Goal: Task Accomplishment & Management: Complete application form

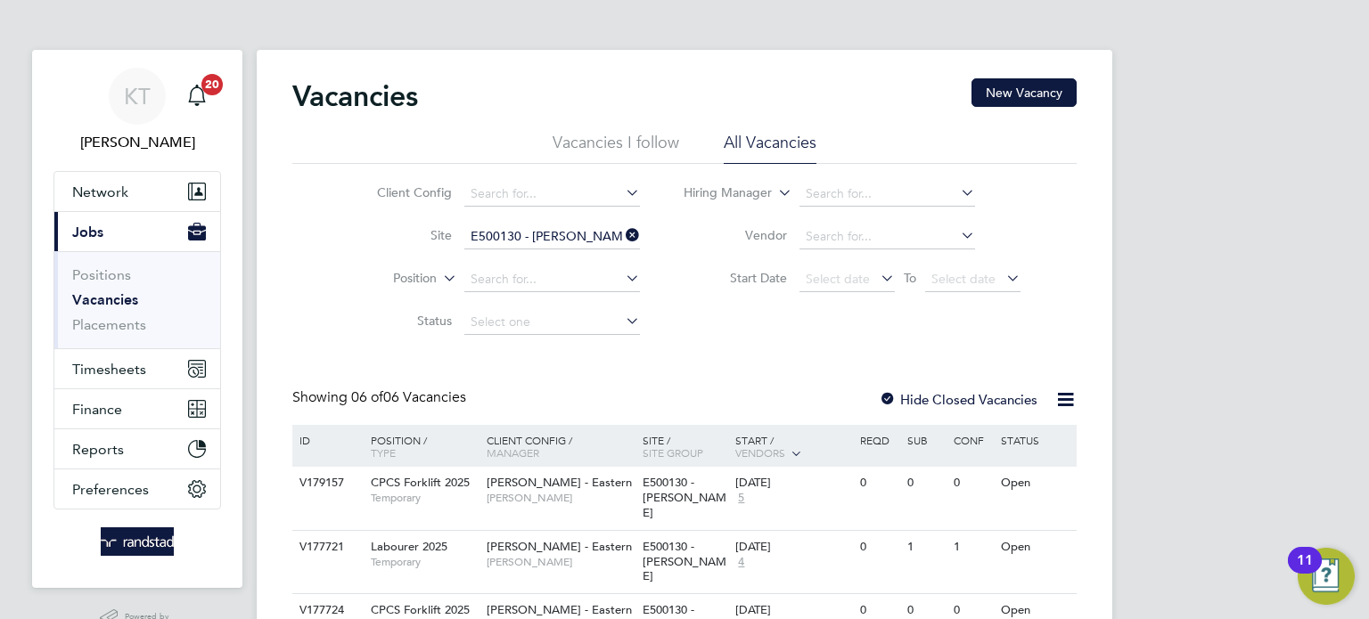
click at [622, 229] on icon at bounding box center [622, 235] width 0 height 25
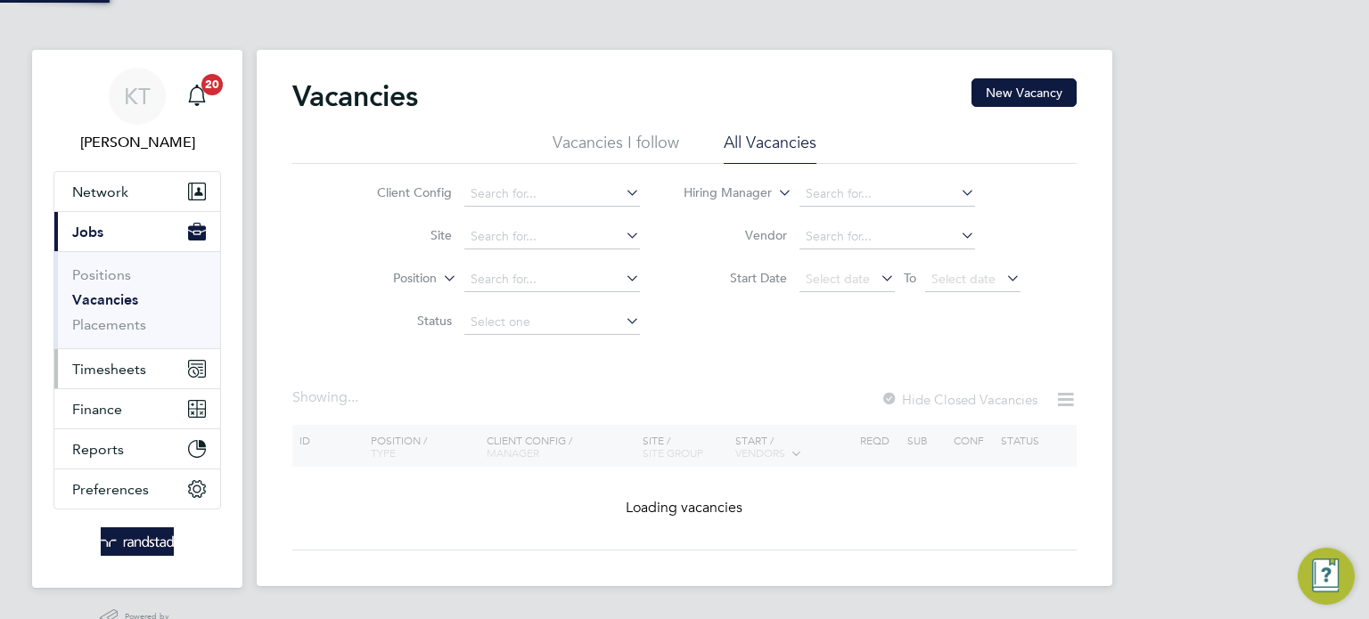
click at [108, 356] on button "Timesheets" at bounding box center [137, 368] width 166 height 39
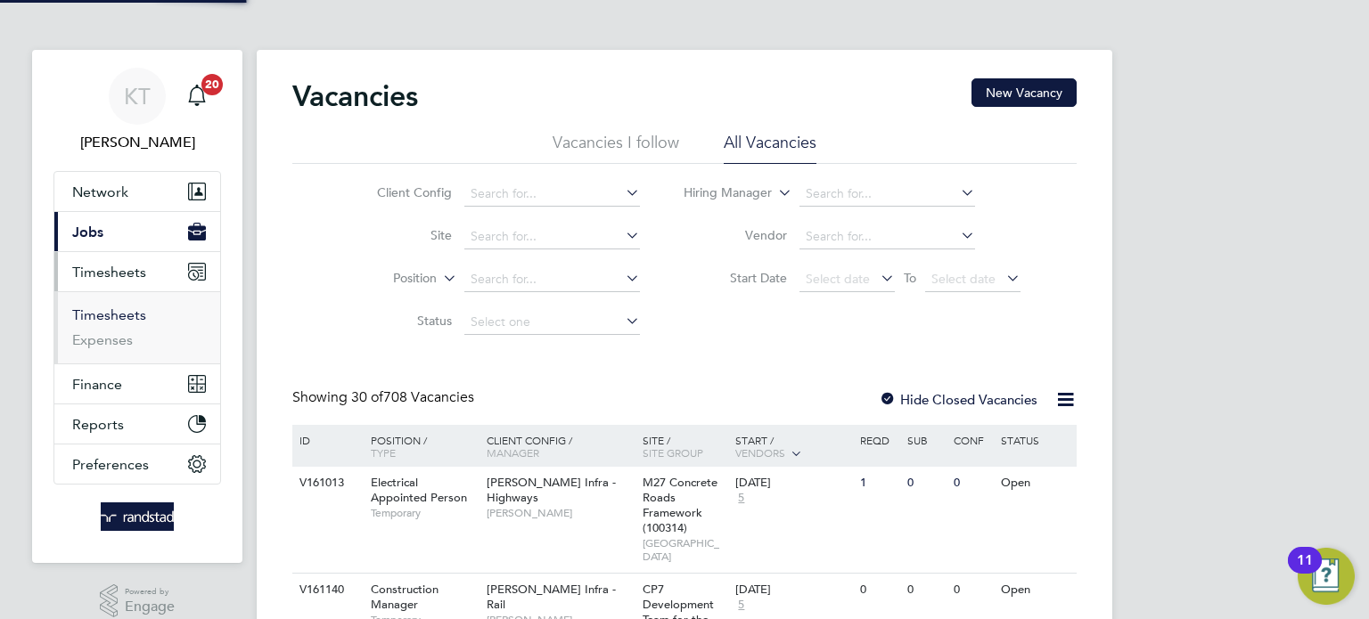
click at [107, 318] on link "Timesheets" at bounding box center [109, 315] width 74 height 17
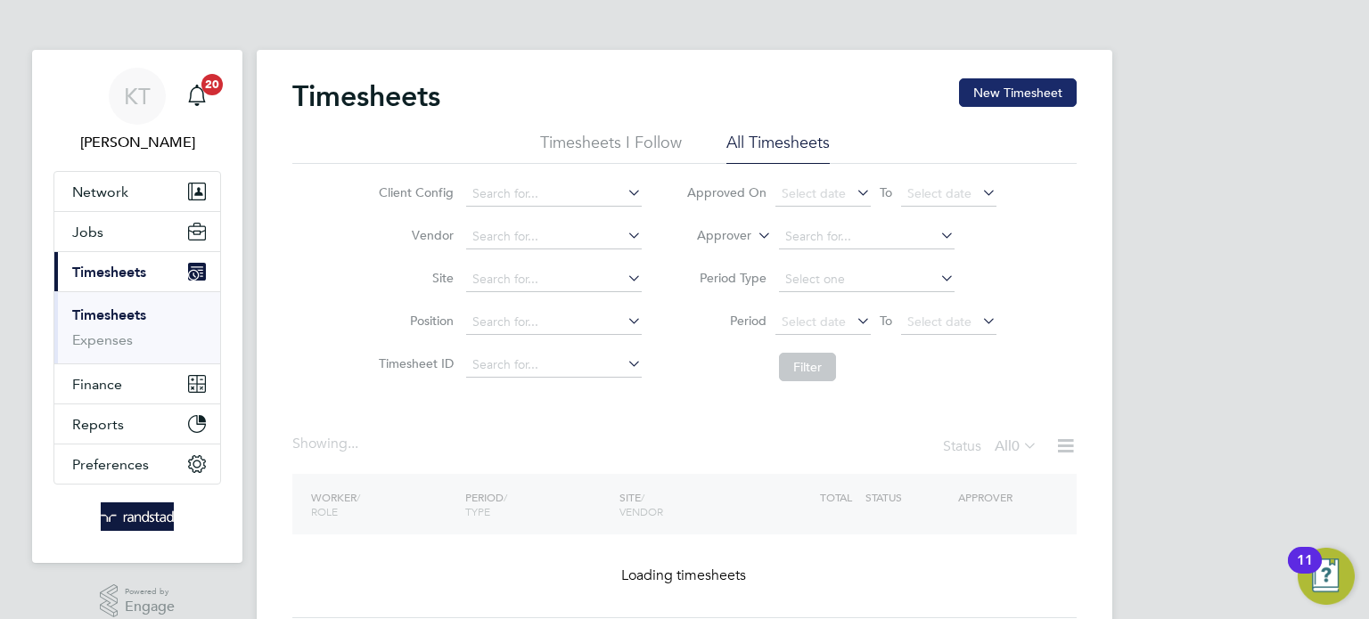
click at [1011, 100] on button "New Timesheet" at bounding box center [1018, 92] width 118 height 29
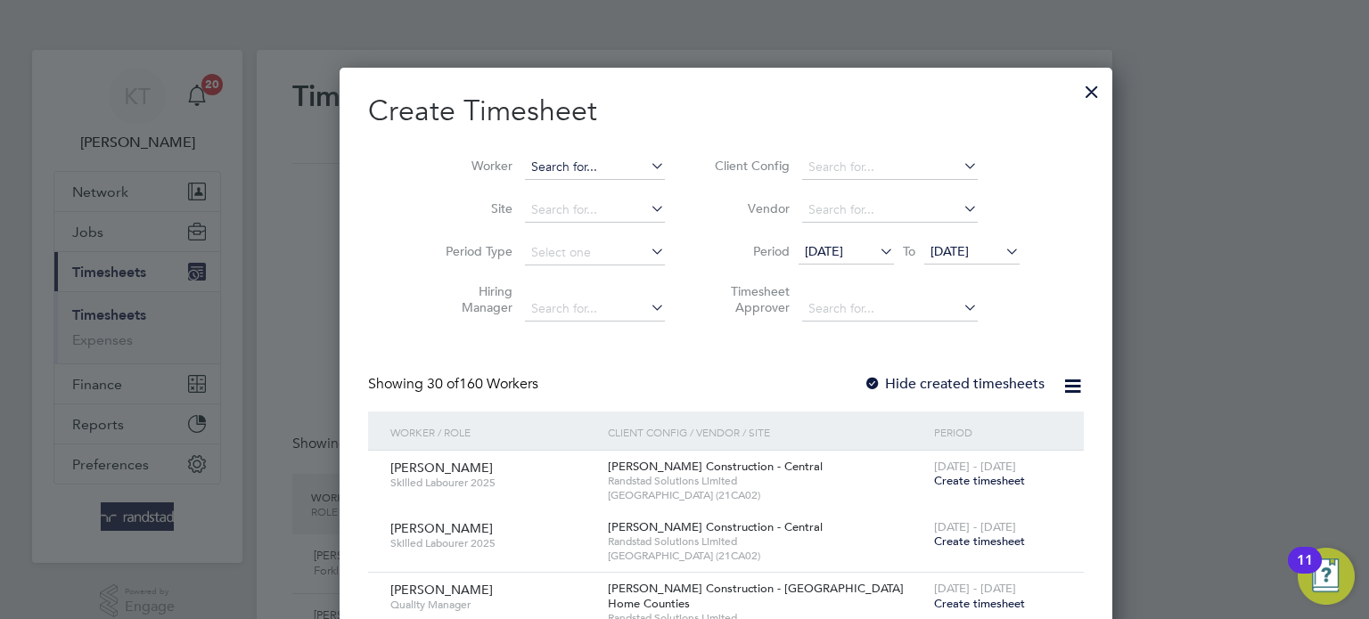
click at [565, 170] on input at bounding box center [595, 167] width 140 height 25
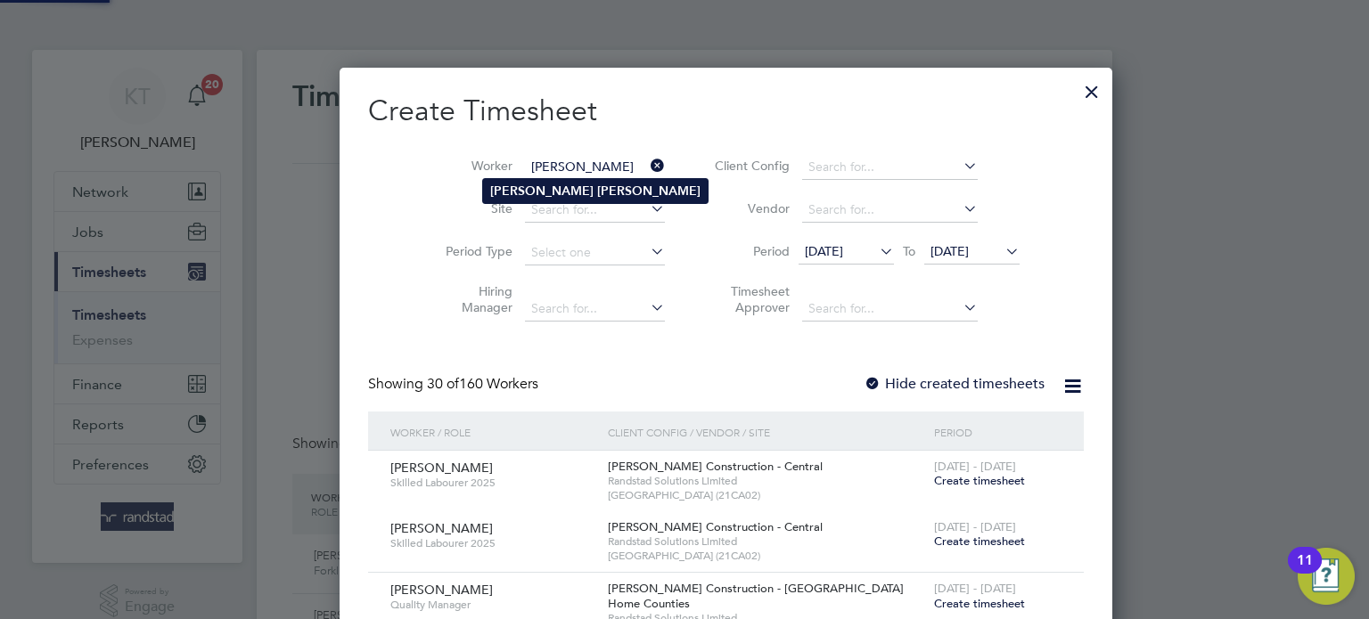
click at [597, 195] on b "[PERSON_NAME]" at bounding box center [648, 191] width 103 height 15
type input "[PERSON_NAME]"
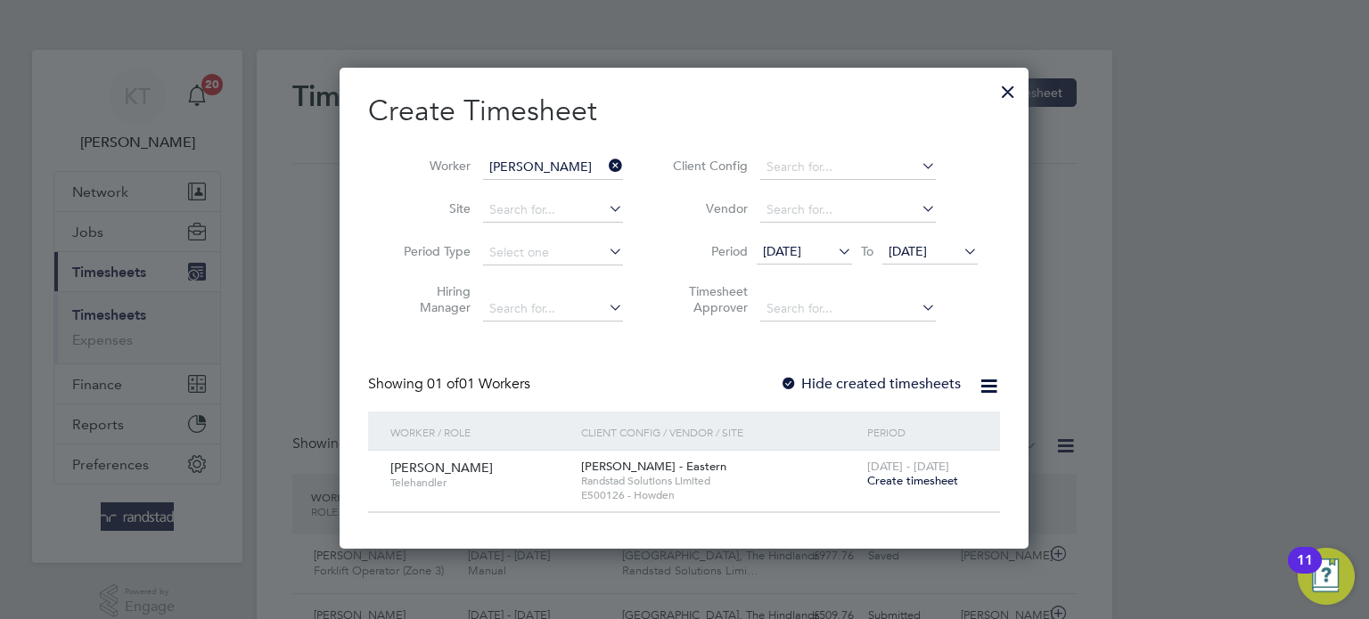
click at [921, 487] on span "Create timesheet" at bounding box center [912, 480] width 91 height 15
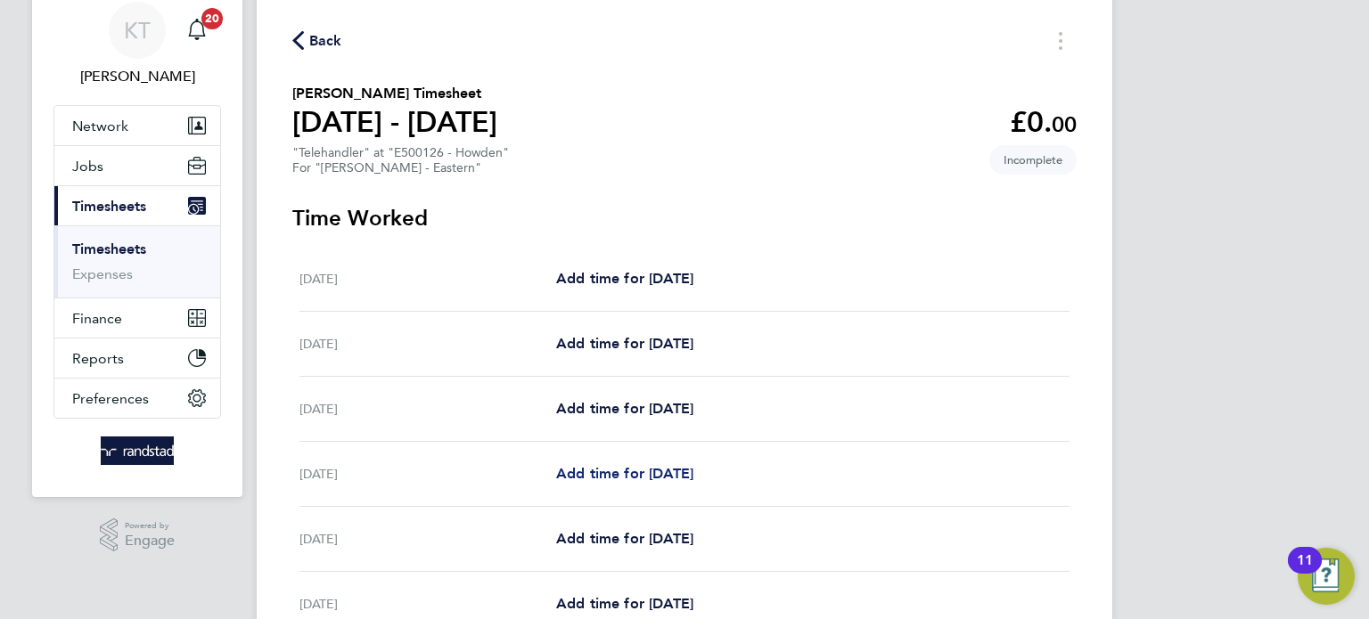
click at [634, 471] on span "Add time for [DATE]" at bounding box center [624, 473] width 137 height 17
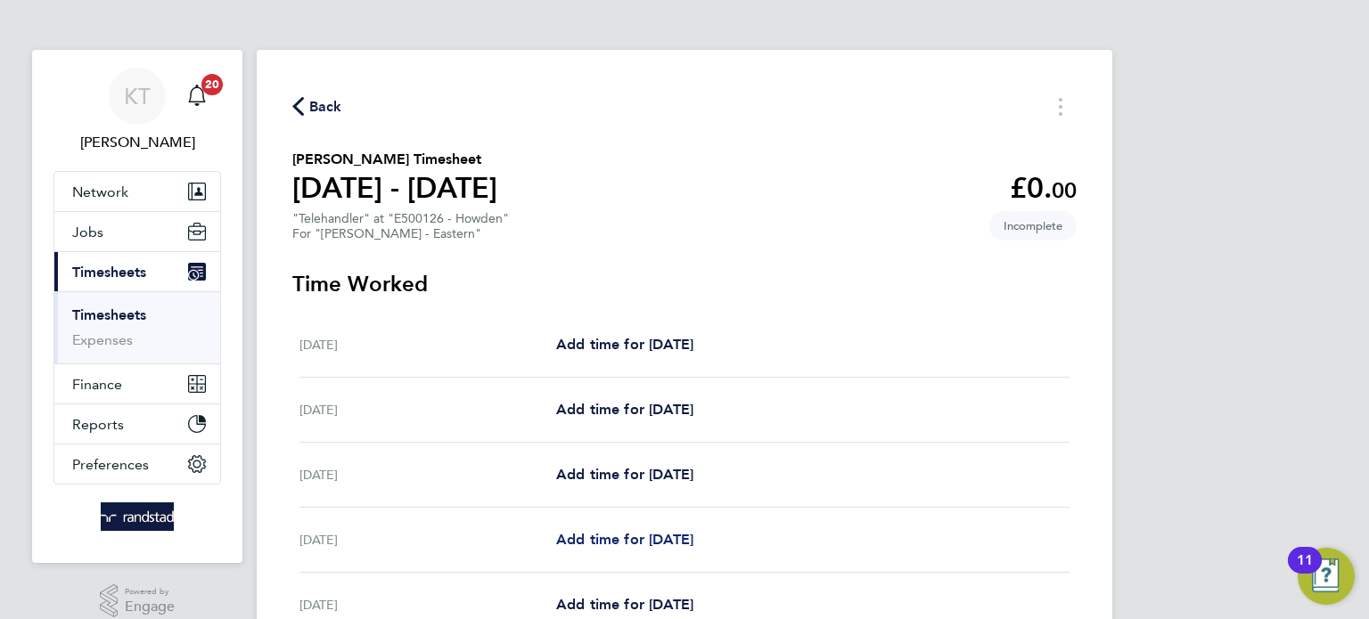
select select "60"
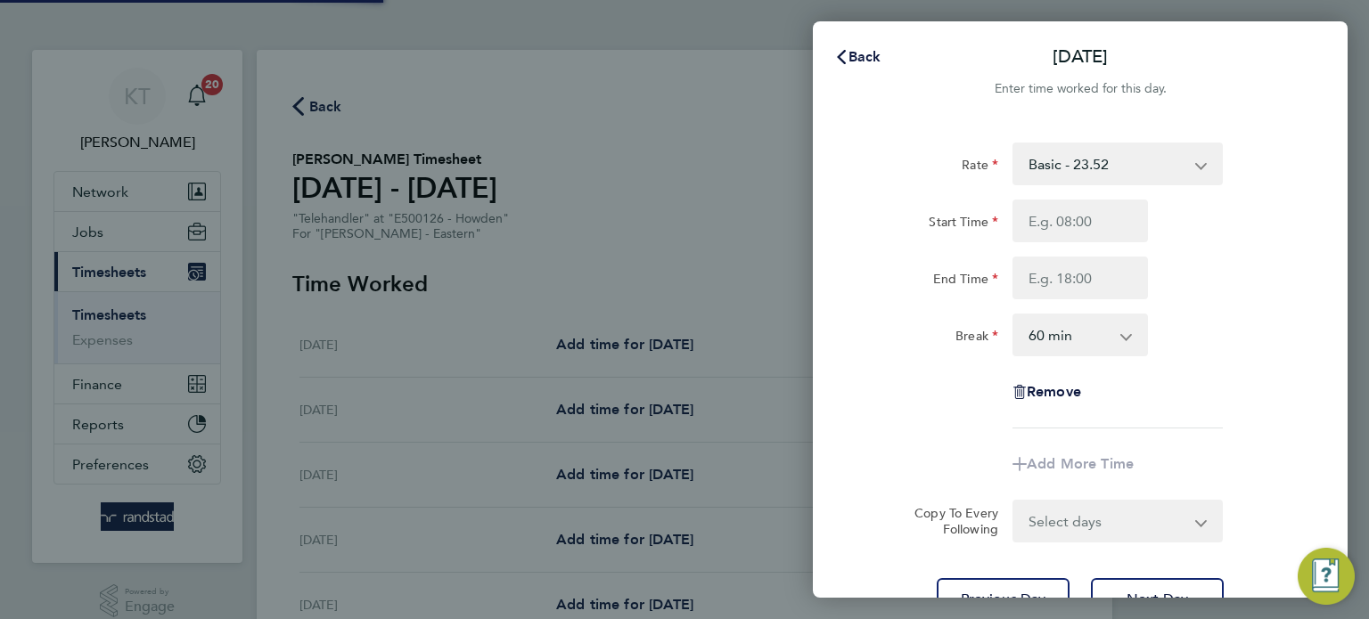
click at [1117, 164] on select "Basic - 23.52 Overtime - 33.98" at bounding box center [1106, 163] width 185 height 39
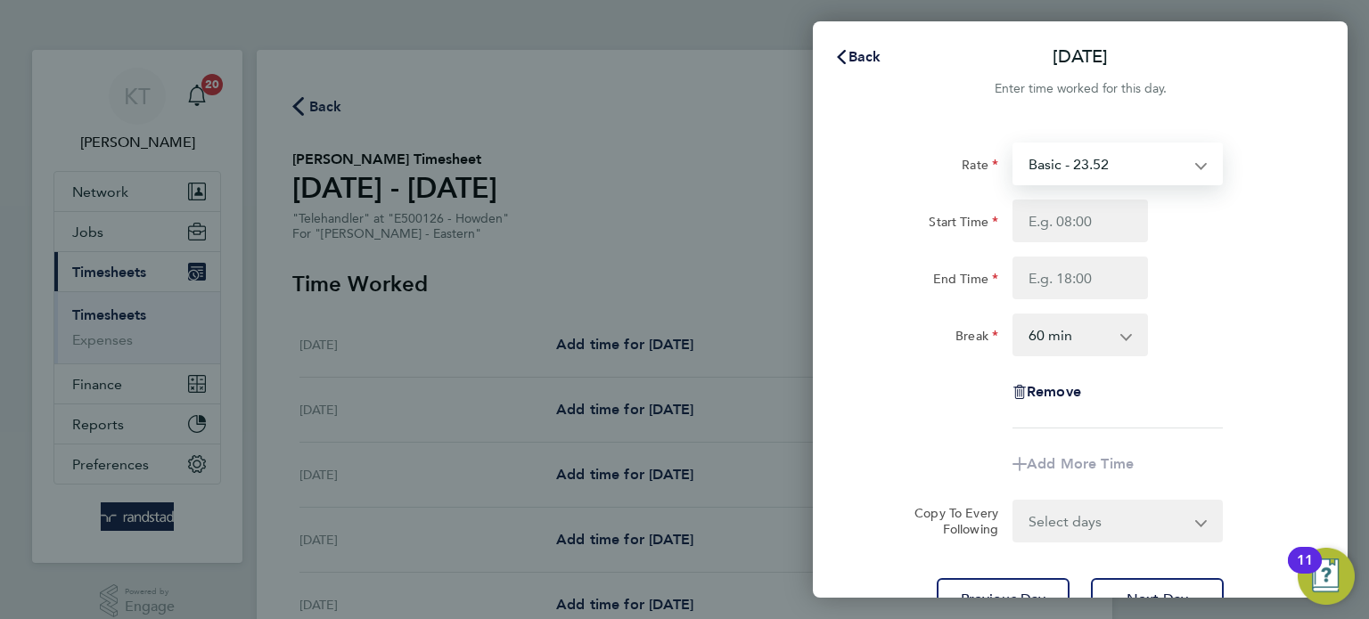
click at [1266, 249] on div "Start Time End Time" at bounding box center [1080, 250] width 449 height 100
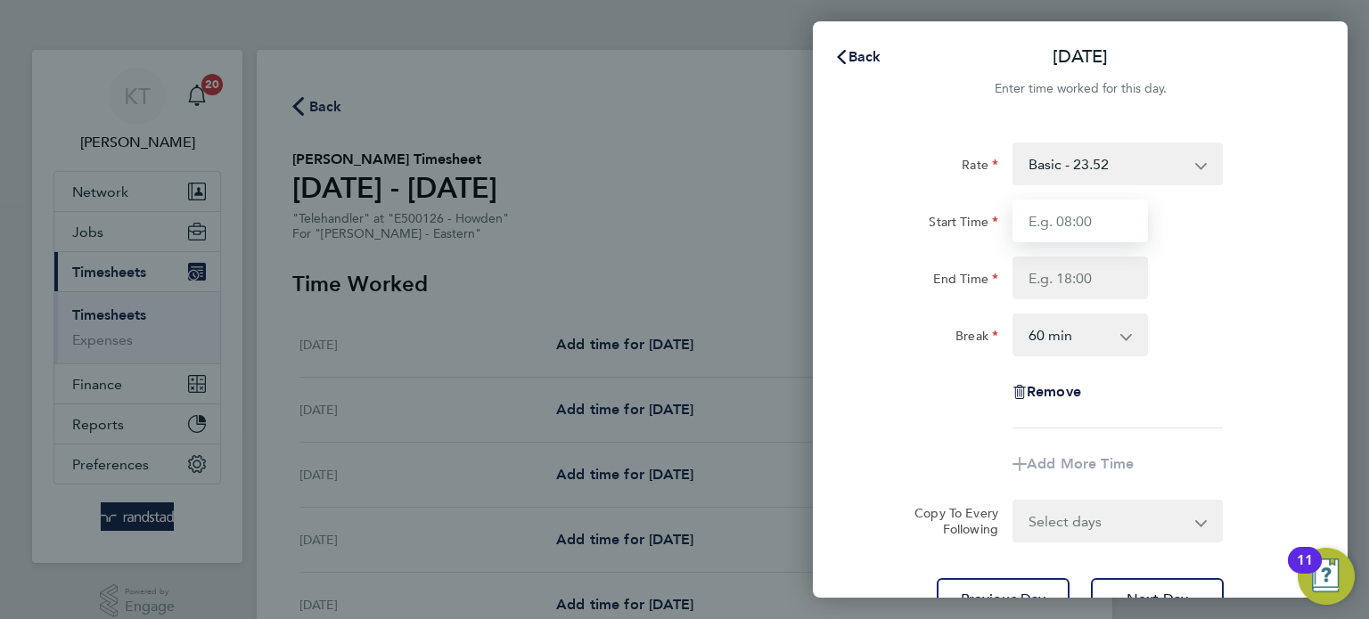
click at [1109, 225] on input "Start Time" at bounding box center [1079, 221] width 135 height 43
type input "07:30"
click at [1095, 285] on input "End Time" at bounding box center [1079, 278] width 135 height 43
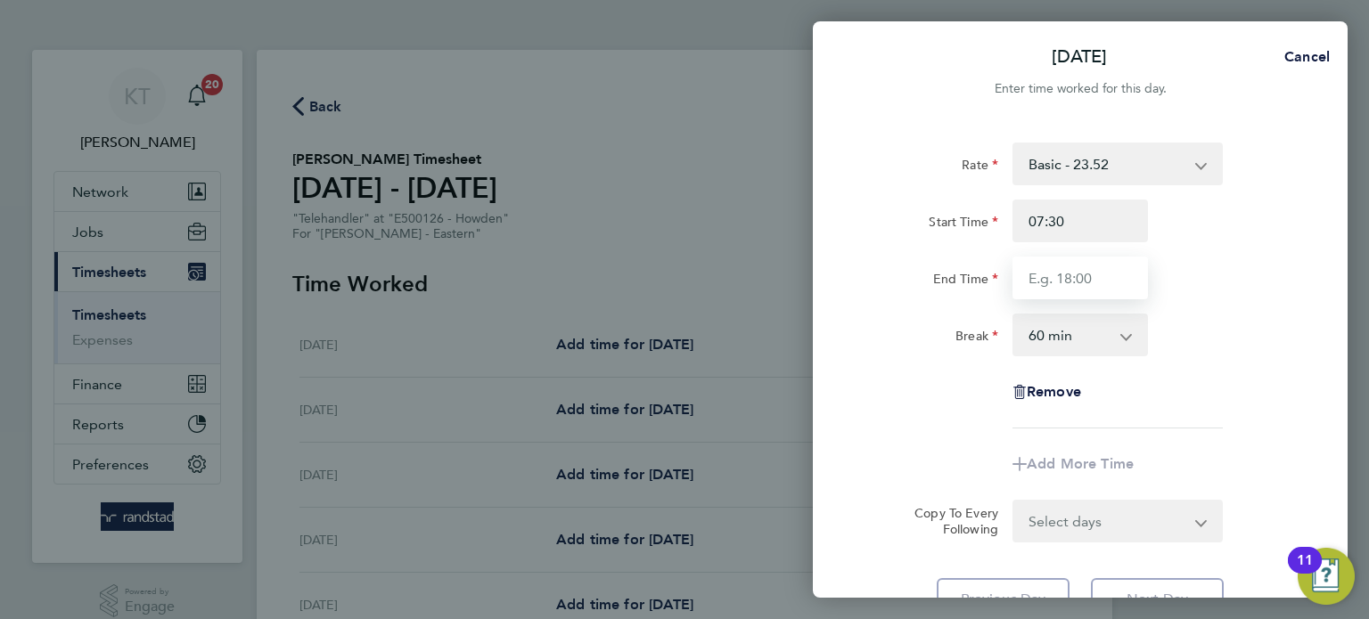
type input "16:00"
click at [1093, 342] on select "0 min 15 min 30 min 45 min 60 min 75 min 90 min" at bounding box center [1069, 334] width 111 height 39
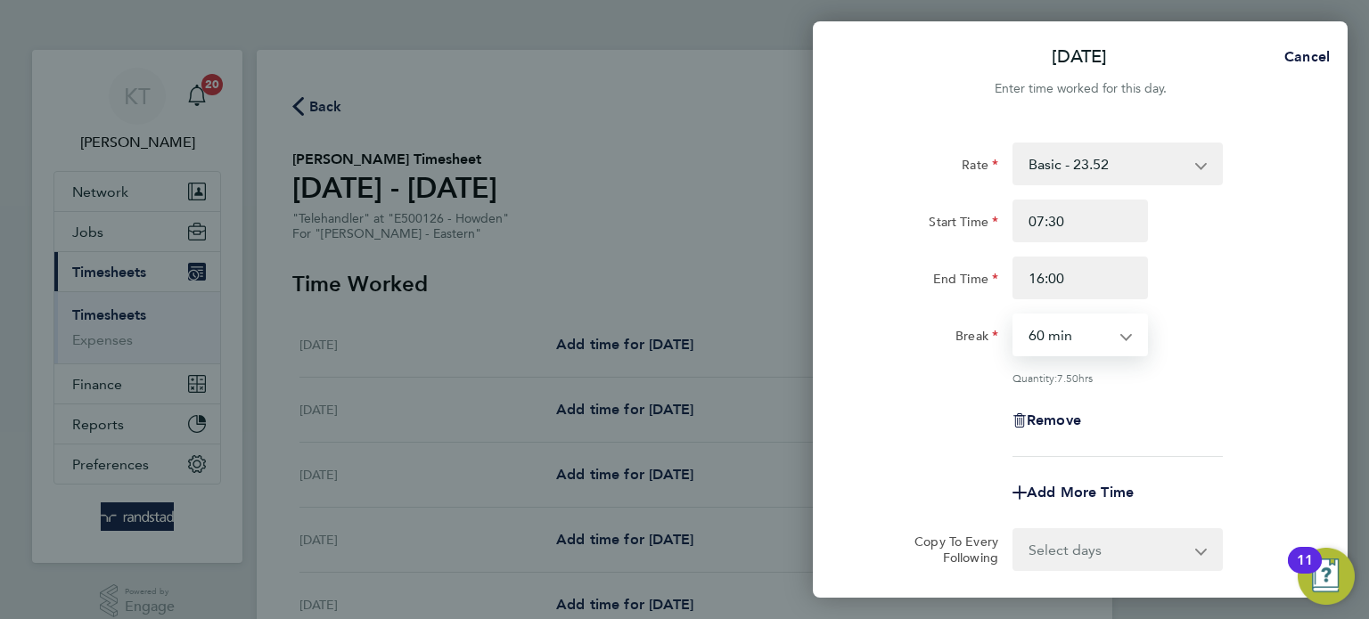
select select "30"
click at [1014, 315] on select "0 min 15 min 30 min 45 min 60 min 75 min 90 min" at bounding box center [1069, 334] width 111 height 39
click at [1160, 417] on div "Remove" at bounding box center [1080, 420] width 449 height 43
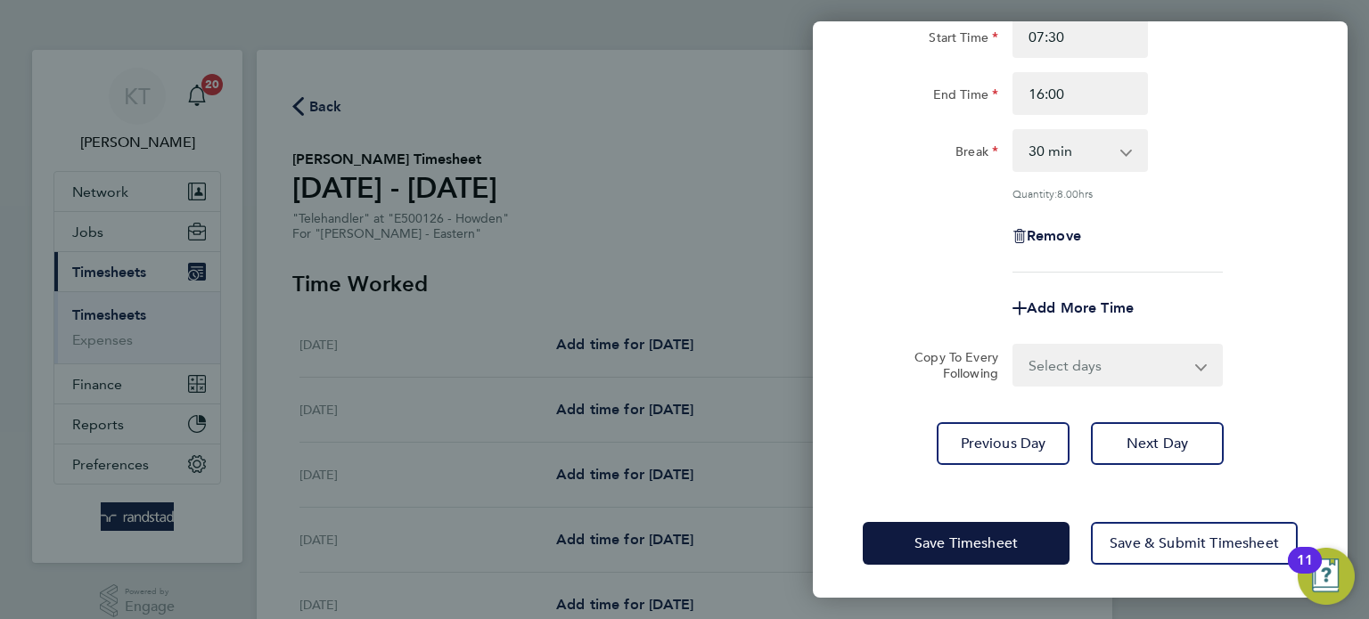
click at [1184, 381] on select "Select days Day [DATE] [DATE] [DATE]" at bounding box center [1107, 365] width 187 height 39
select select "THU"
click at [1014, 346] on select "Select days Day [DATE] [DATE] [DATE]" at bounding box center [1107, 365] width 187 height 39
select select "[DATE]"
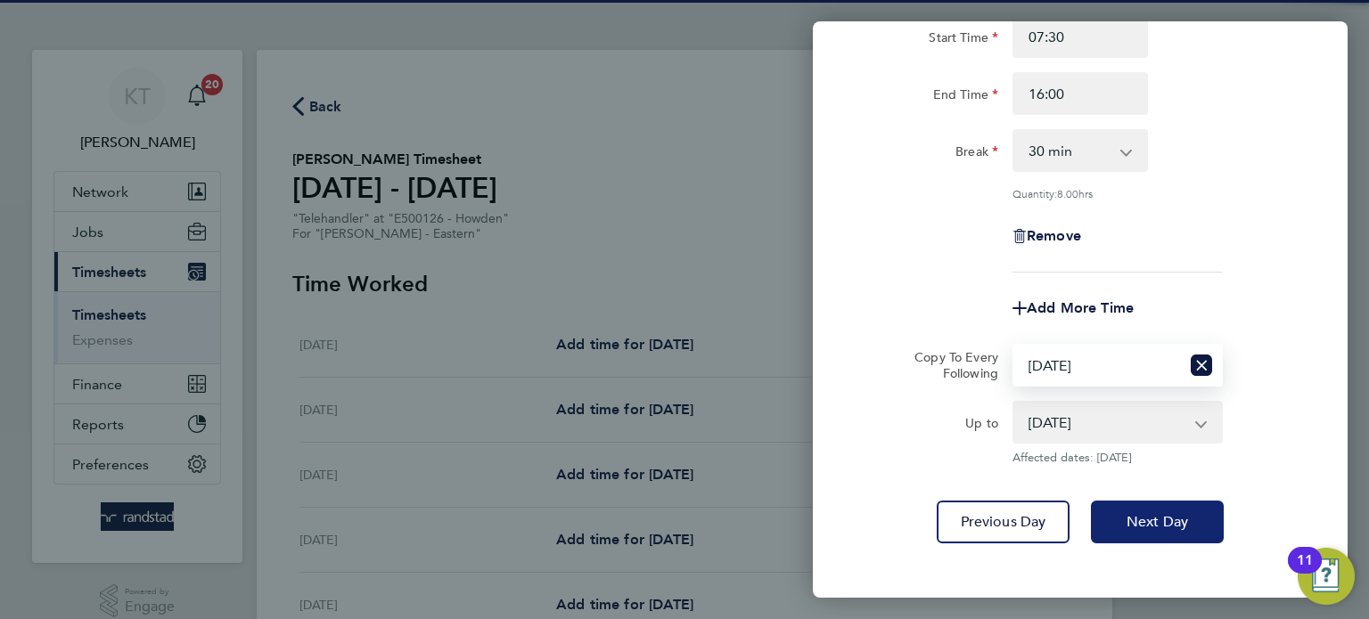
click at [1178, 520] on span "Next Day" at bounding box center [1156, 522] width 61 height 18
click at [1183, 527] on app-form-button "Next Day" at bounding box center [1151, 522] width 143 height 43
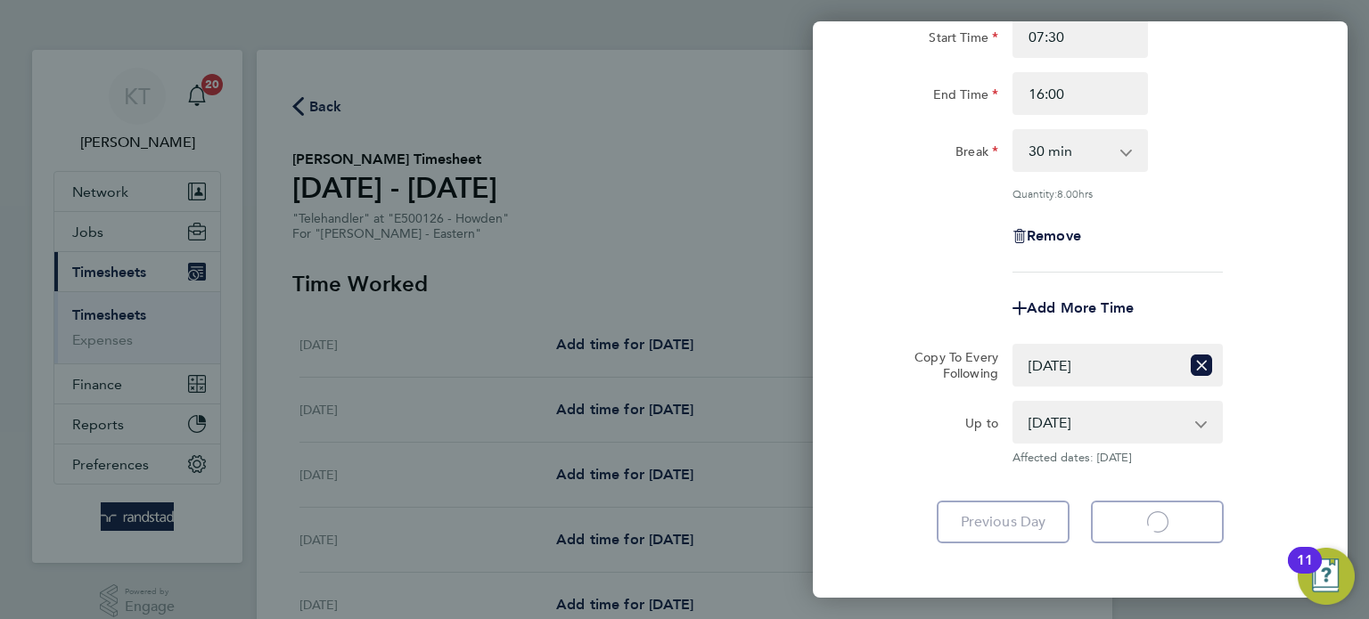
click at [1176, 515] on app-form-button "Next Day Loading" at bounding box center [1151, 522] width 143 height 43
click at [1171, 520] on app-form-button "Next Day Loading" at bounding box center [1151, 522] width 143 height 43
click at [1169, 515] on app-form-button "Next Day Loading" at bounding box center [1151, 522] width 143 height 43
click at [1165, 519] on app-form-button "Next Day Loading" at bounding box center [1151, 522] width 143 height 43
click at [1162, 513] on app-form-button "Next Day Loading" at bounding box center [1151, 522] width 143 height 43
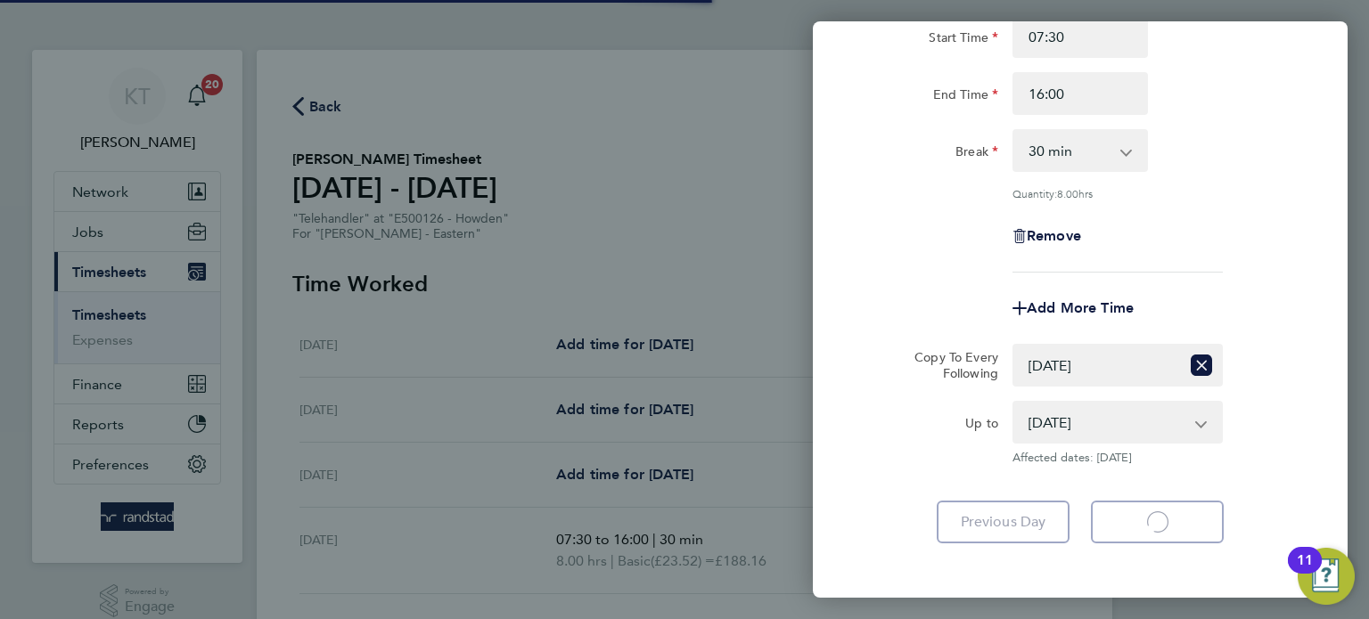
click at [1162, 513] on app-form-button "Next Day Loading" at bounding box center [1151, 522] width 143 height 43
select select "60"
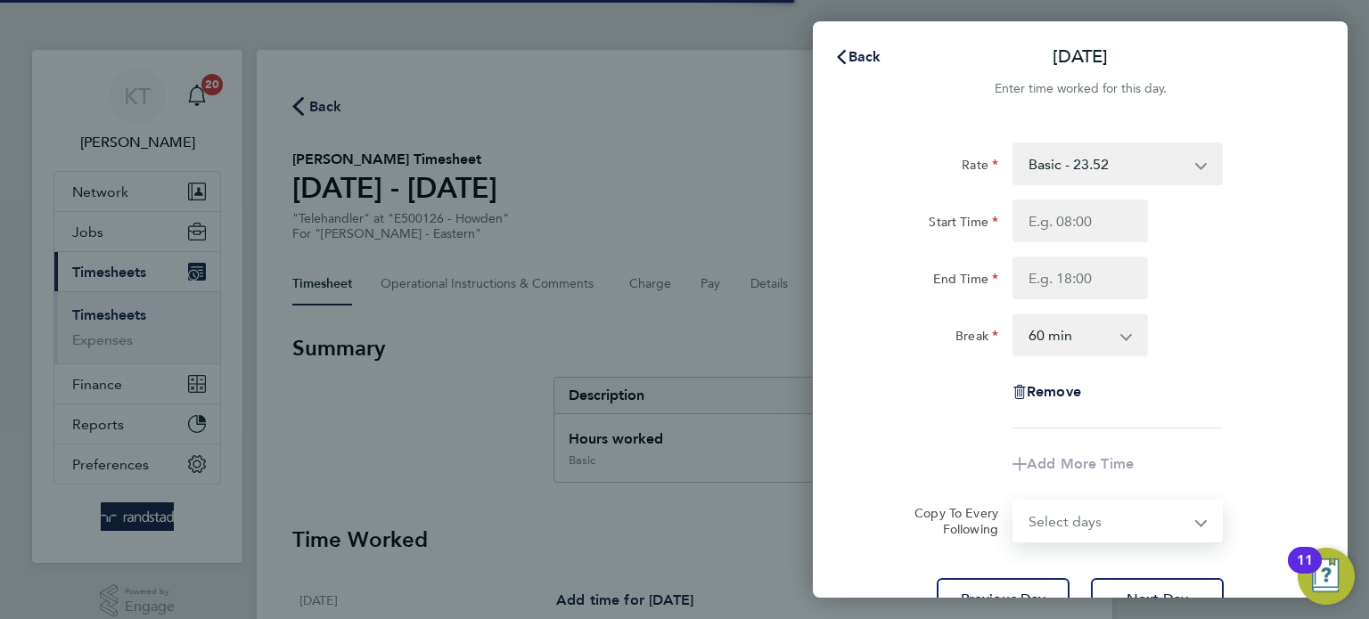
click at [1177, 523] on select "Select days Day [DATE] [DATE]" at bounding box center [1107, 521] width 187 height 39
click at [1179, 514] on select "Select days Day [DATE] [DATE]" at bounding box center [1107, 521] width 187 height 39
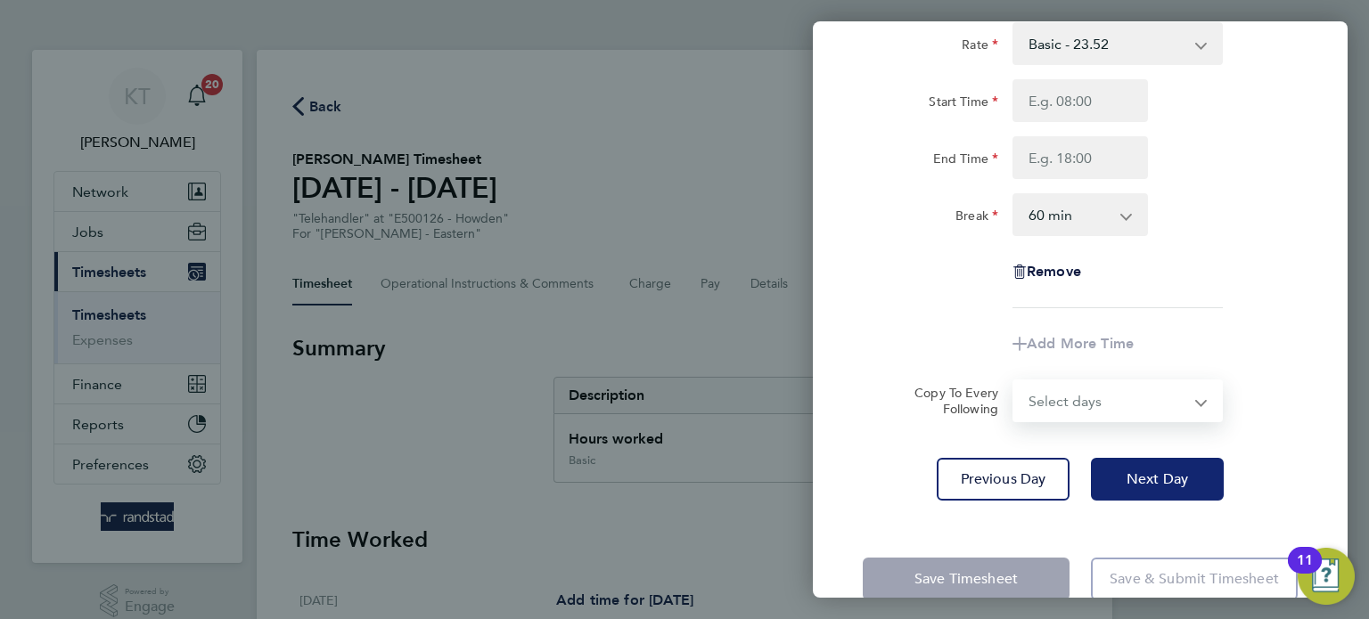
click at [1167, 463] on button "Next Day" at bounding box center [1157, 479] width 133 height 43
select select "30"
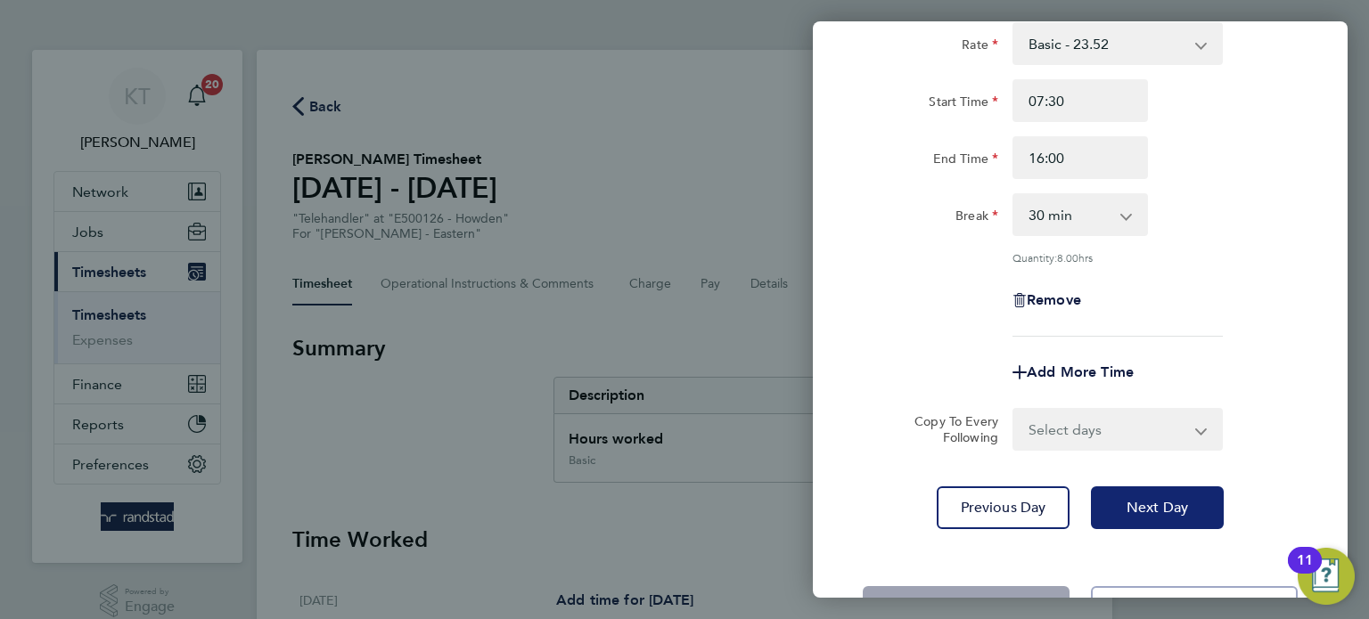
click at [1183, 493] on button "Next Day" at bounding box center [1157, 508] width 133 height 43
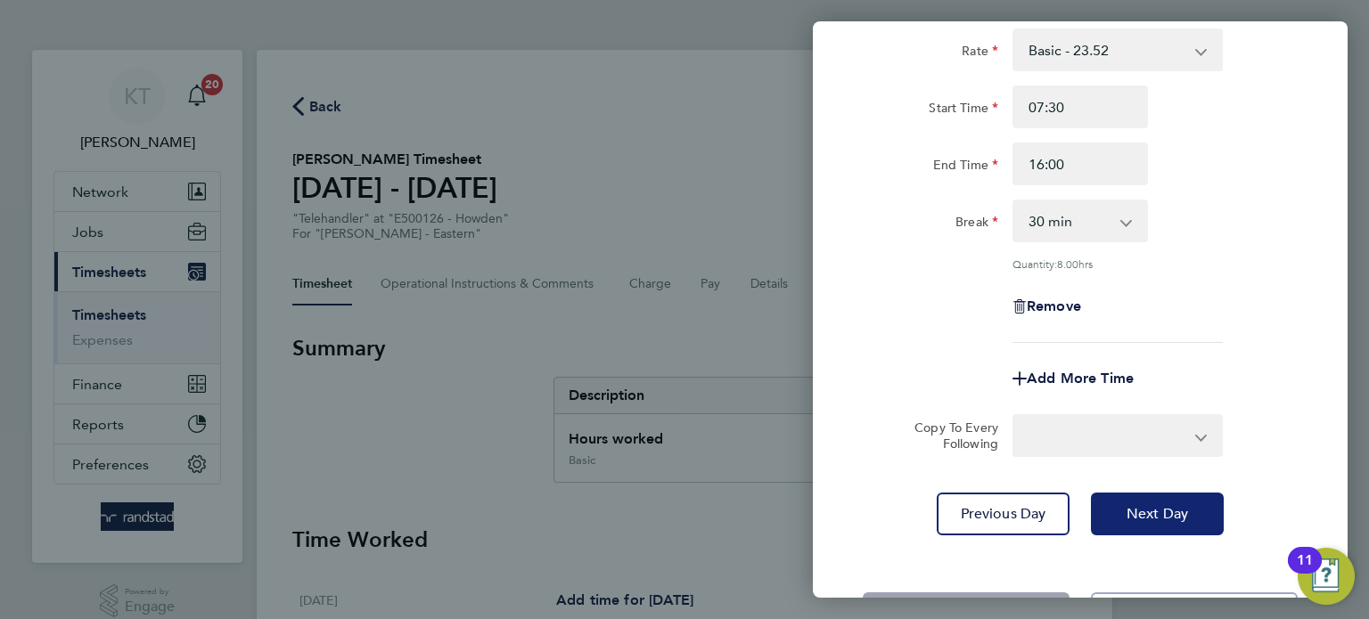
select select "60"
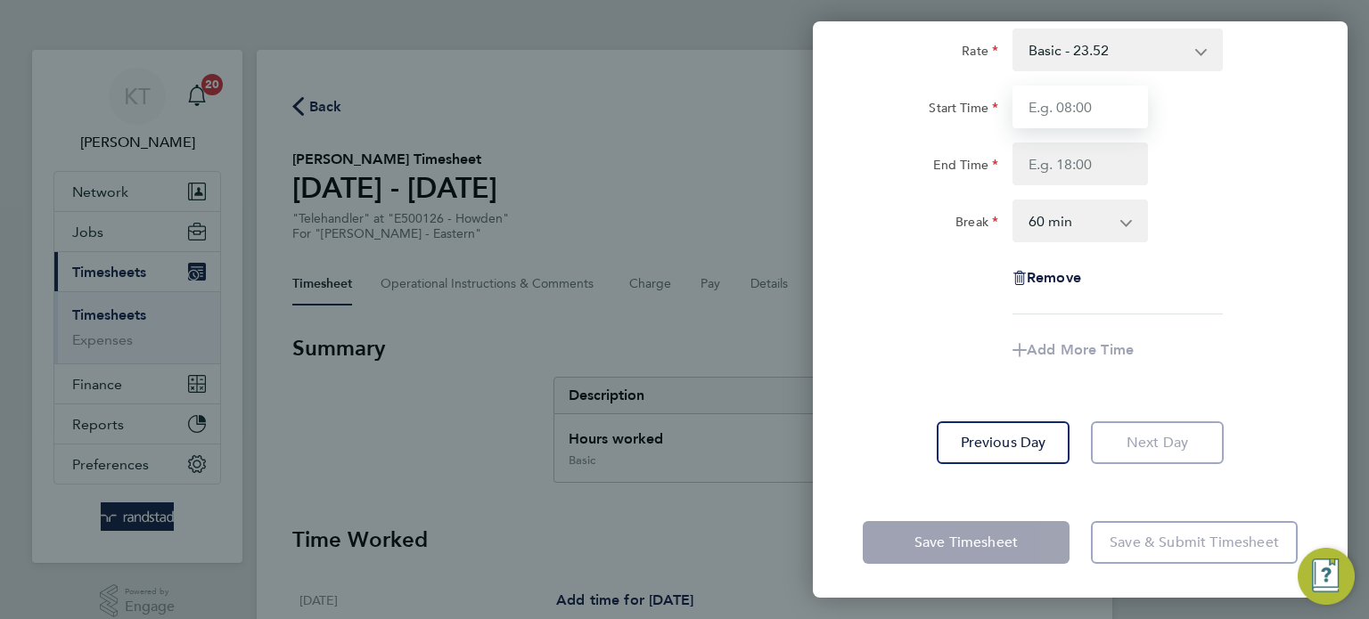
click at [1141, 103] on input "Start Time" at bounding box center [1079, 107] width 135 height 43
type input "07:30"
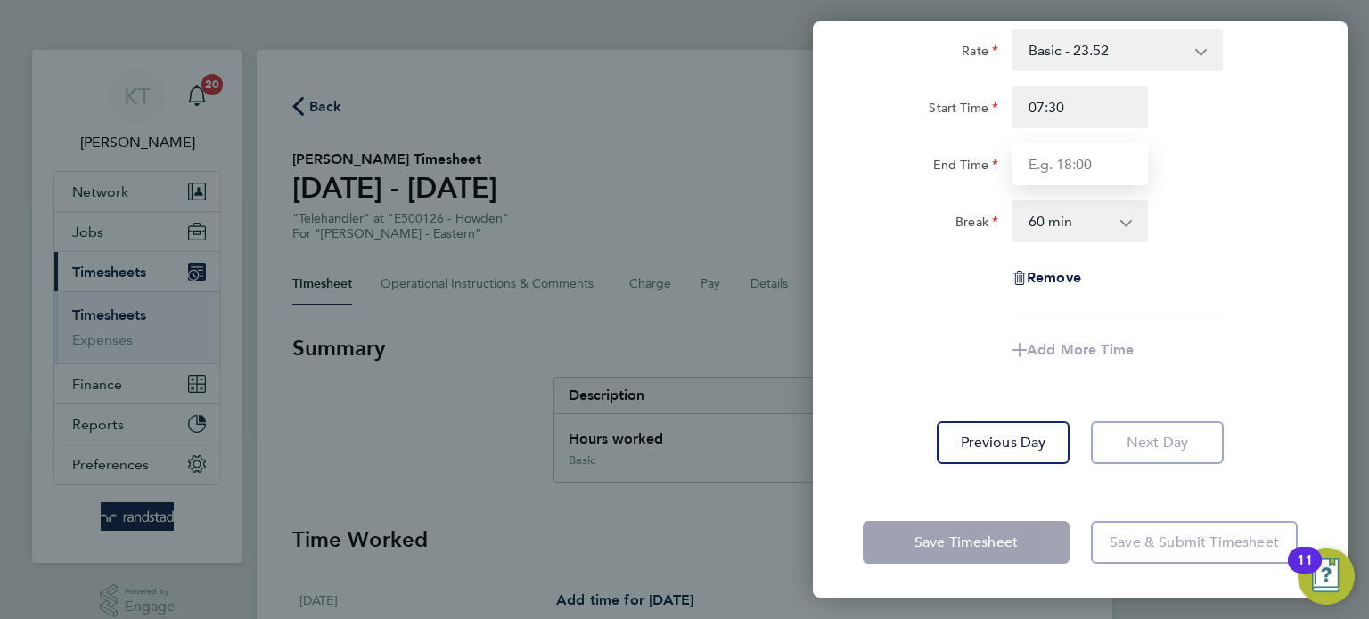
click at [1091, 162] on input "End Time" at bounding box center [1079, 164] width 135 height 43
type input "15:00"
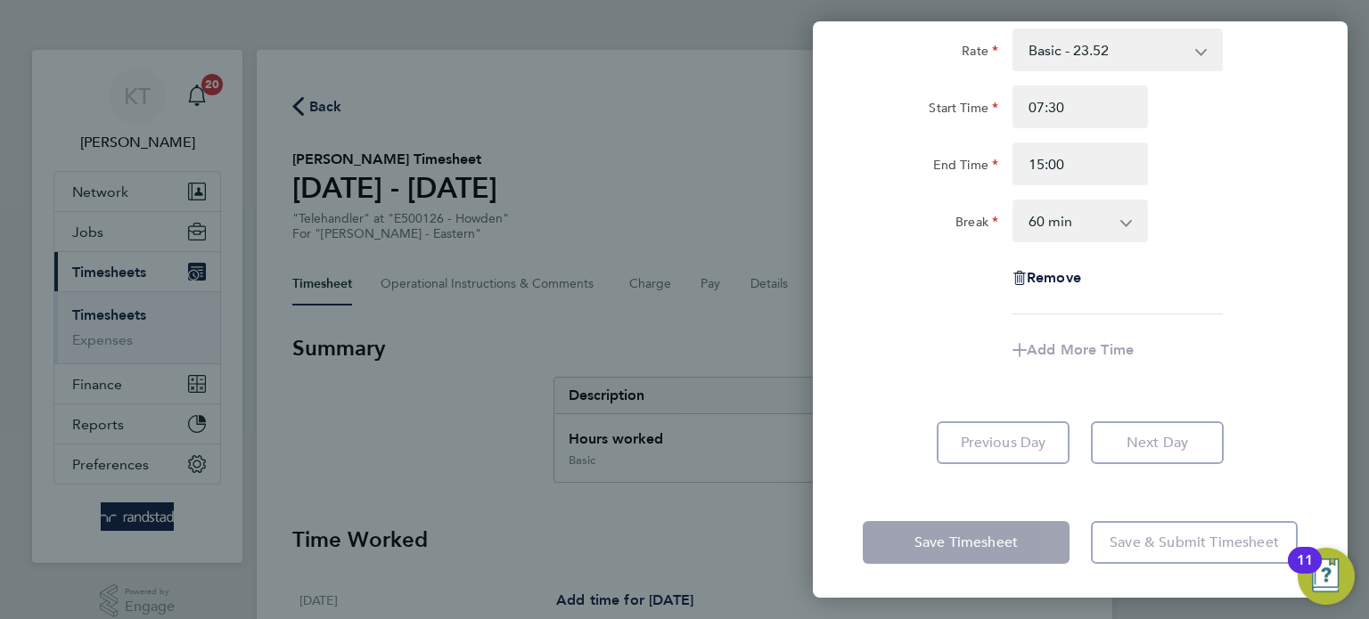
click at [1091, 211] on select "0 min 15 min 30 min 45 min 60 min 75 min 90 min" at bounding box center [1069, 220] width 111 height 39
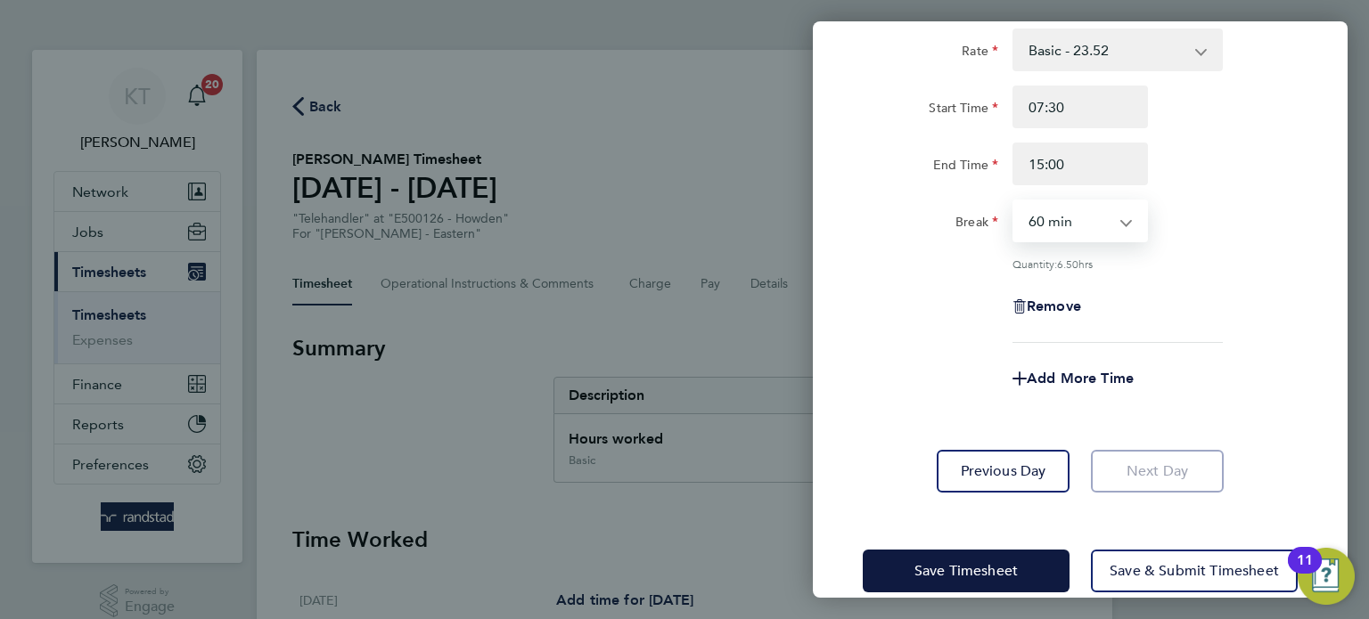
select select "30"
click at [1014, 201] on select "0 min 15 min 30 min 45 min 60 min 75 min 90 min" at bounding box center [1069, 220] width 111 height 39
click at [1178, 274] on div "Rate Basic - 23.52 Overtime - 33.98 Start Time 07:30 End Time 15:00 Break 0 min…" at bounding box center [1080, 186] width 435 height 315
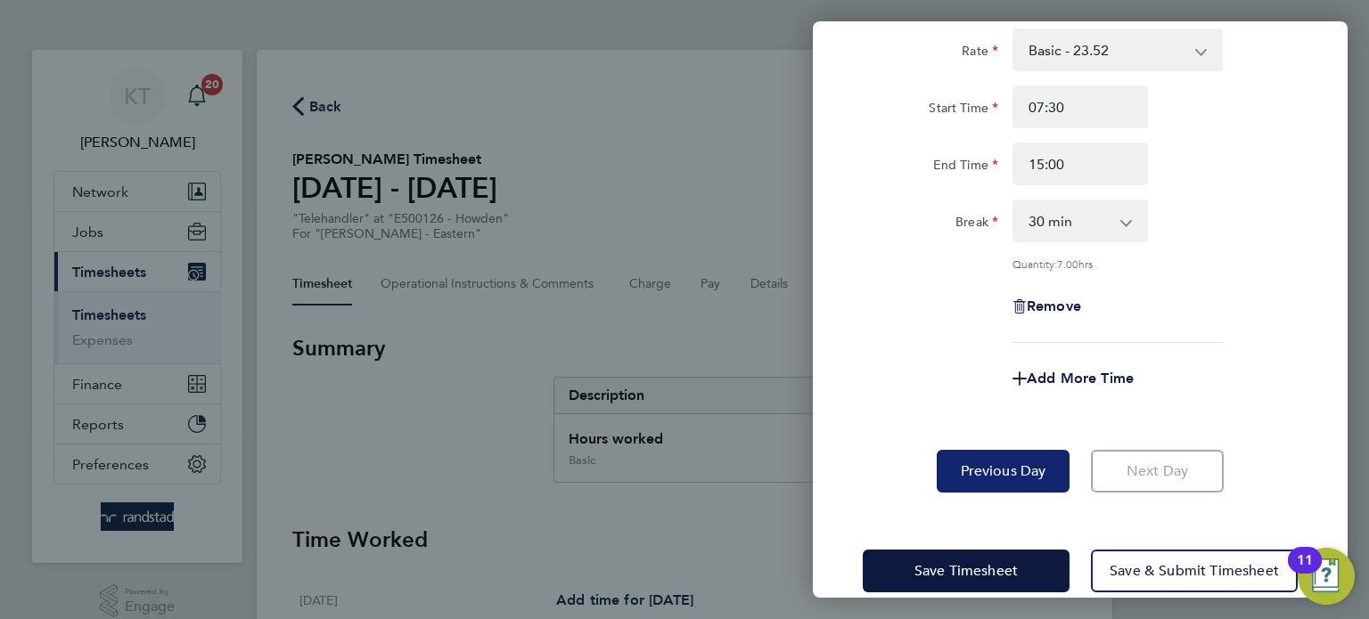
click at [1034, 487] on button "Previous Day" at bounding box center [1003, 471] width 133 height 43
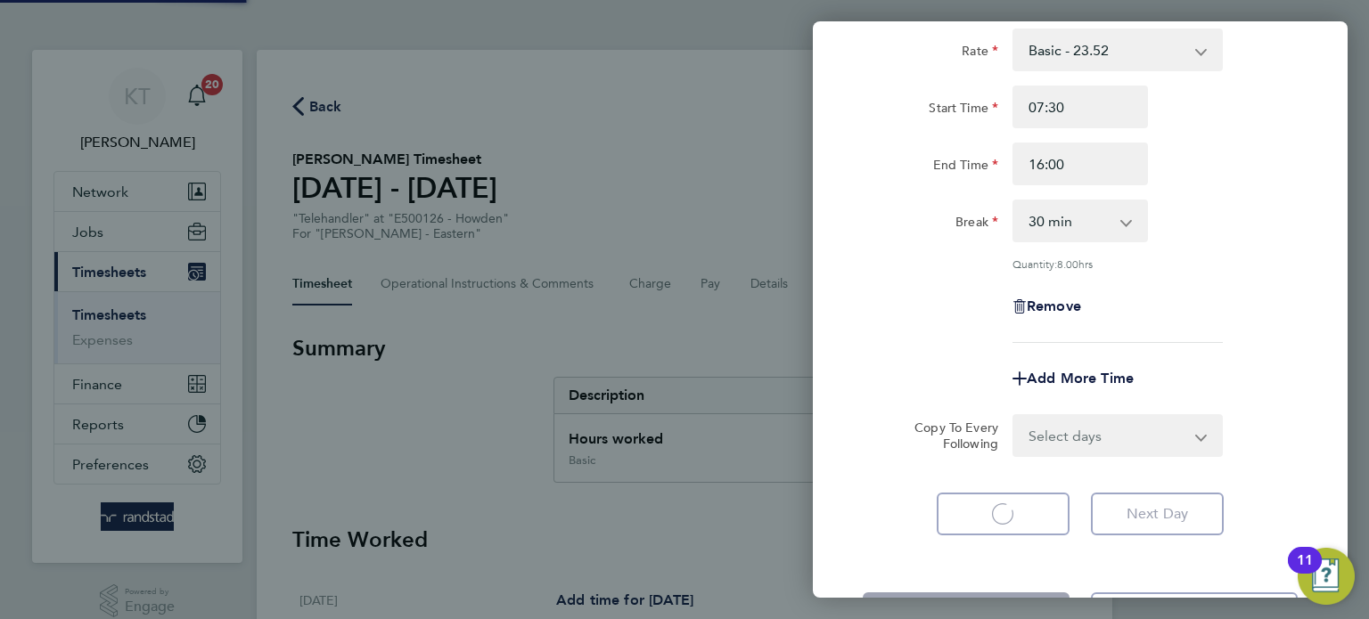
select select "30"
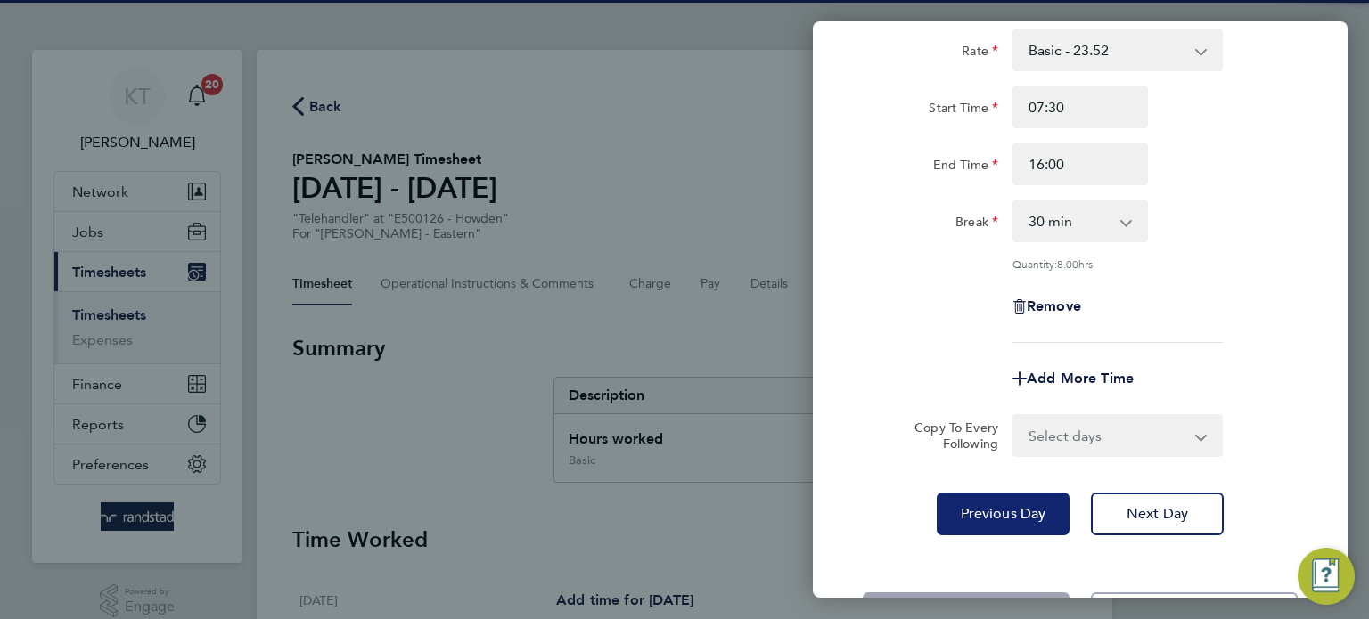
click at [1009, 517] on span "Previous Day" at bounding box center [1004, 514] width 86 height 18
select select "60"
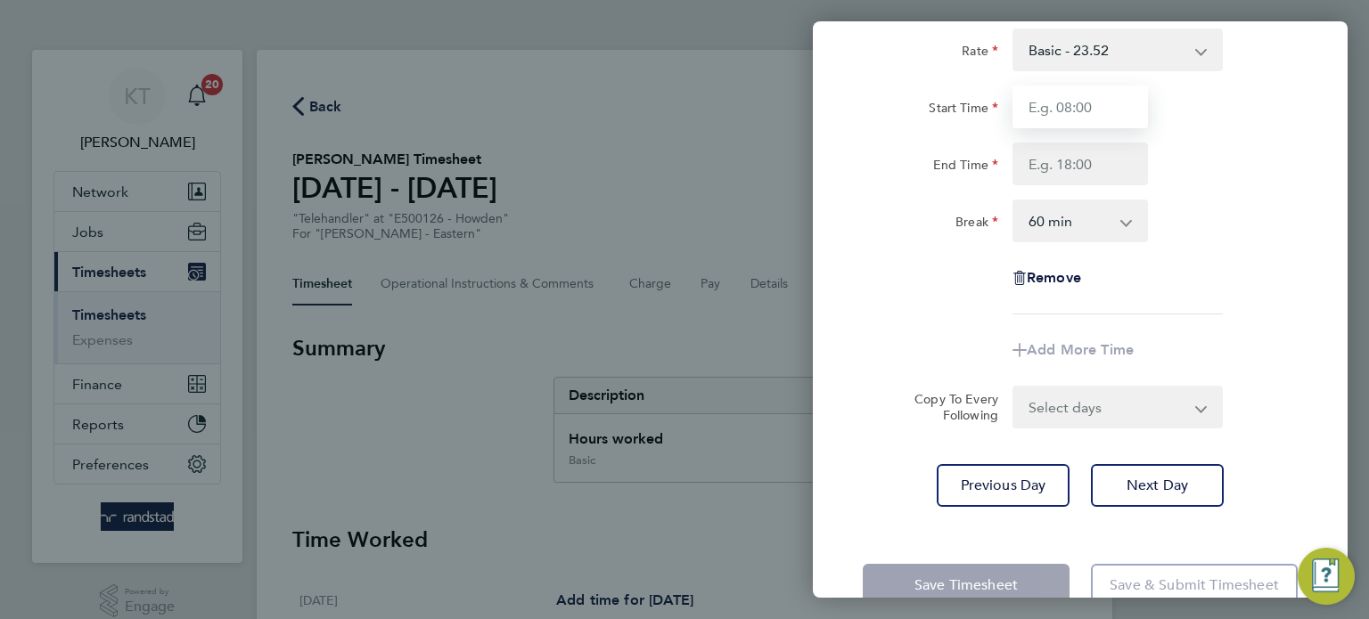
click at [1091, 107] on input "Start Time" at bounding box center [1079, 107] width 135 height 43
type input "07:30"
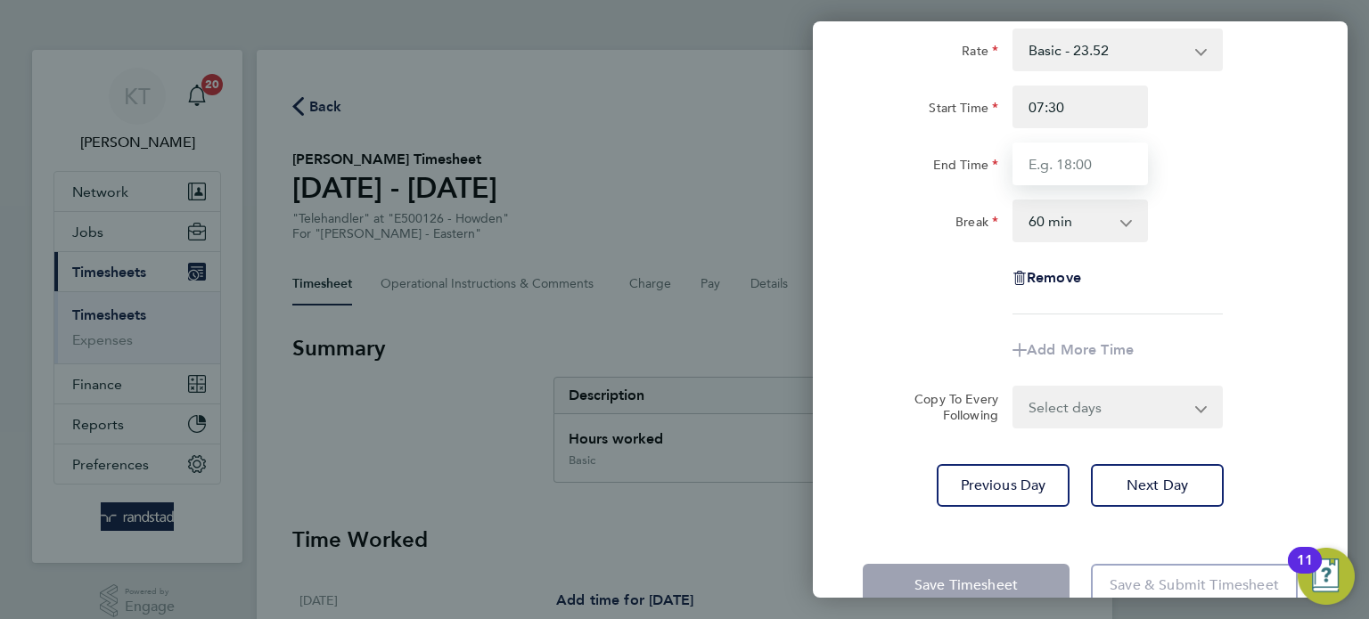
click at [1102, 157] on input "End Time" at bounding box center [1079, 164] width 135 height 43
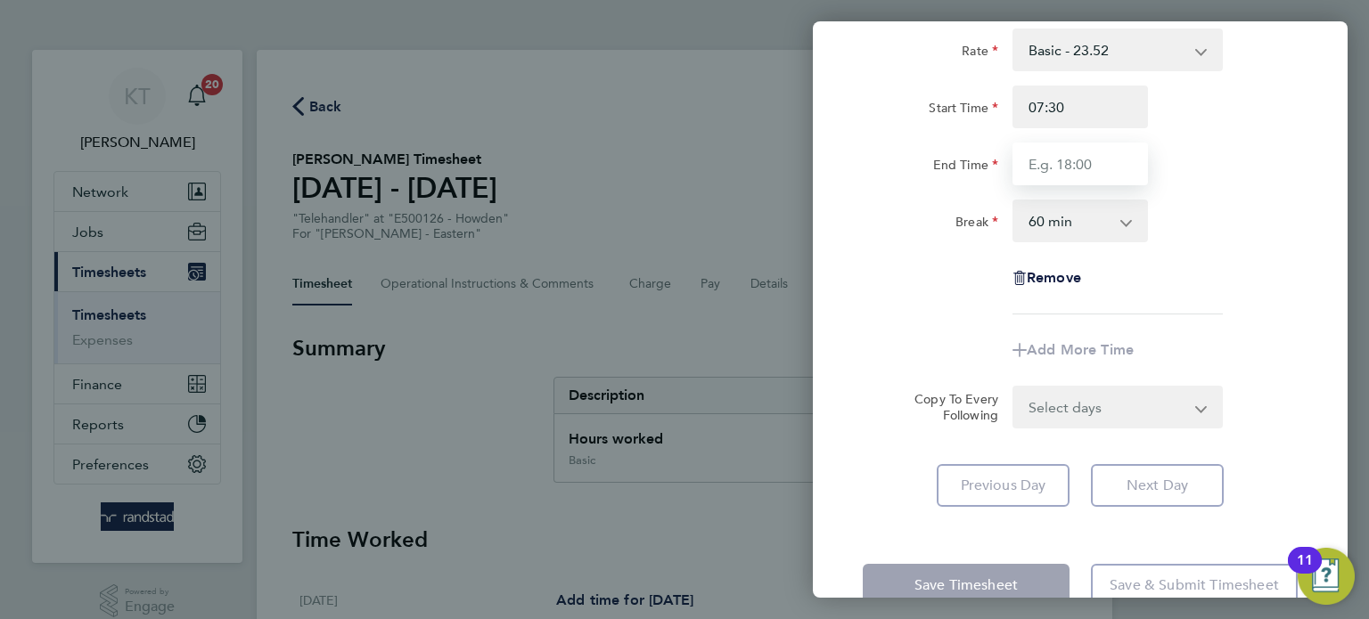
type input "16:00"
click at [1088, 226] on select "0 min 15 min 30 min 45 min 60 min 75 min 90 min" at bounding box center [1069, 220] width 111 height 39
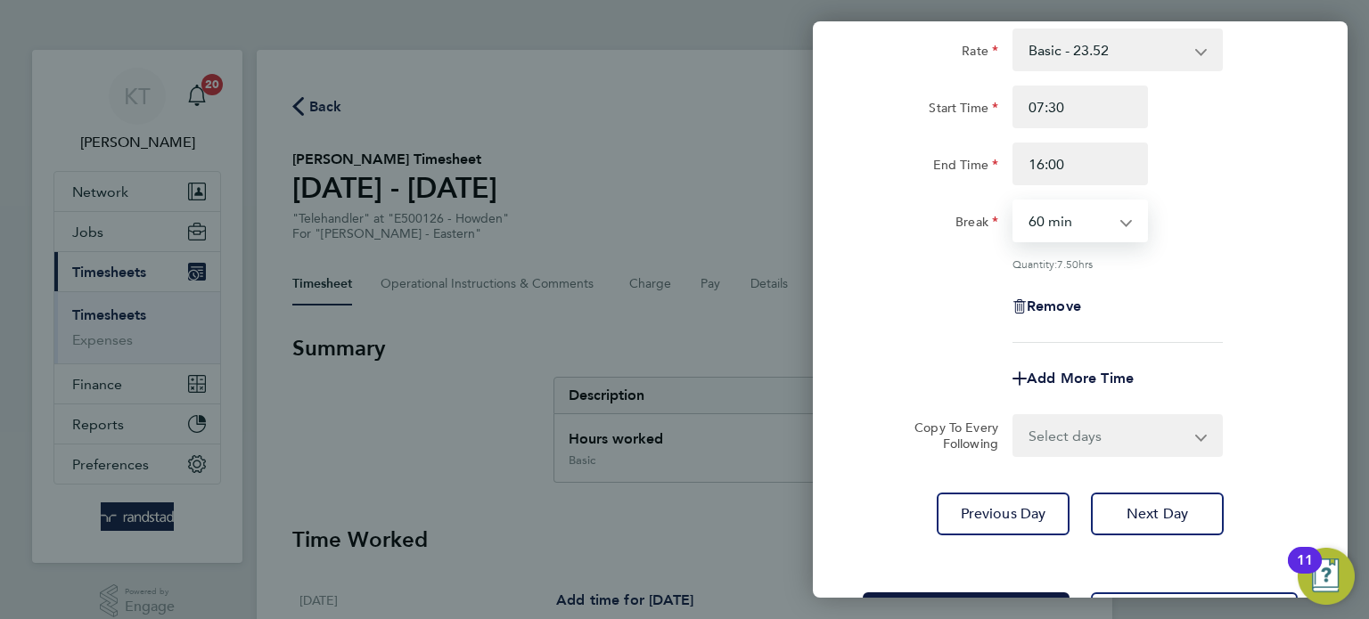
select select "30"
click at [1014, 201] on select "0 min 15 min 30 min 45 min 60 min 75 min 90 min" at bounding box center [1069, 220] width 111 height 39
click at [1175, 270] on div "Rate Basic - 23.52 Overtime - 33.98 Start Time 07:30 End Time 16:00 Break 0 min…" at bounding box center [1080, 186] width 435 height 315
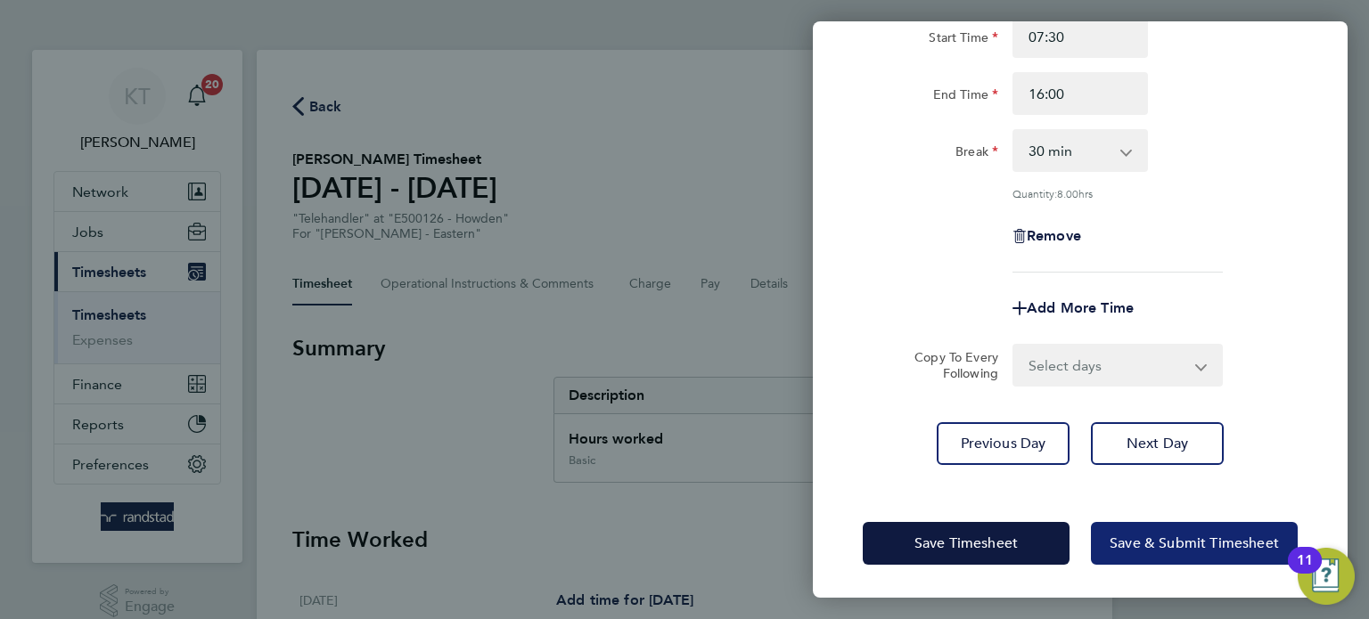
click at [1168, 548] on span "Save & Submit Timesheet" at bounding box center [1194, 544] width 169 height 18
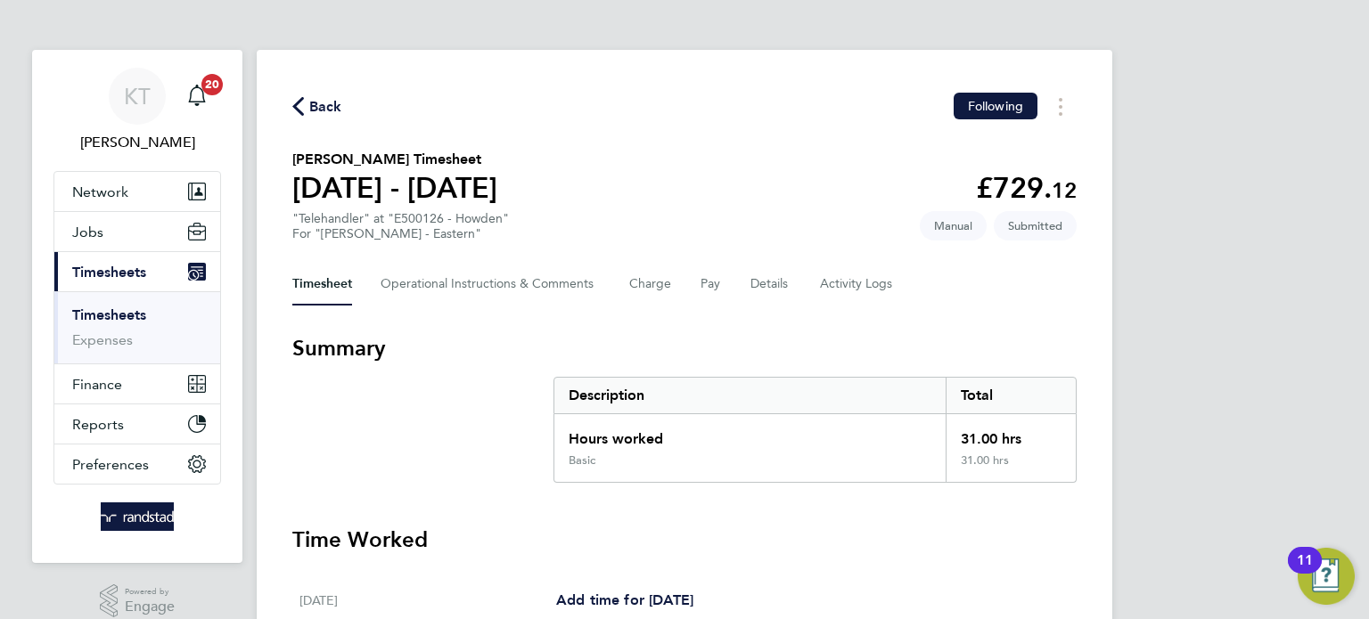
click at [120, 307] on link "Timesheets" at bounding box center [109, 315] width 74 height 17
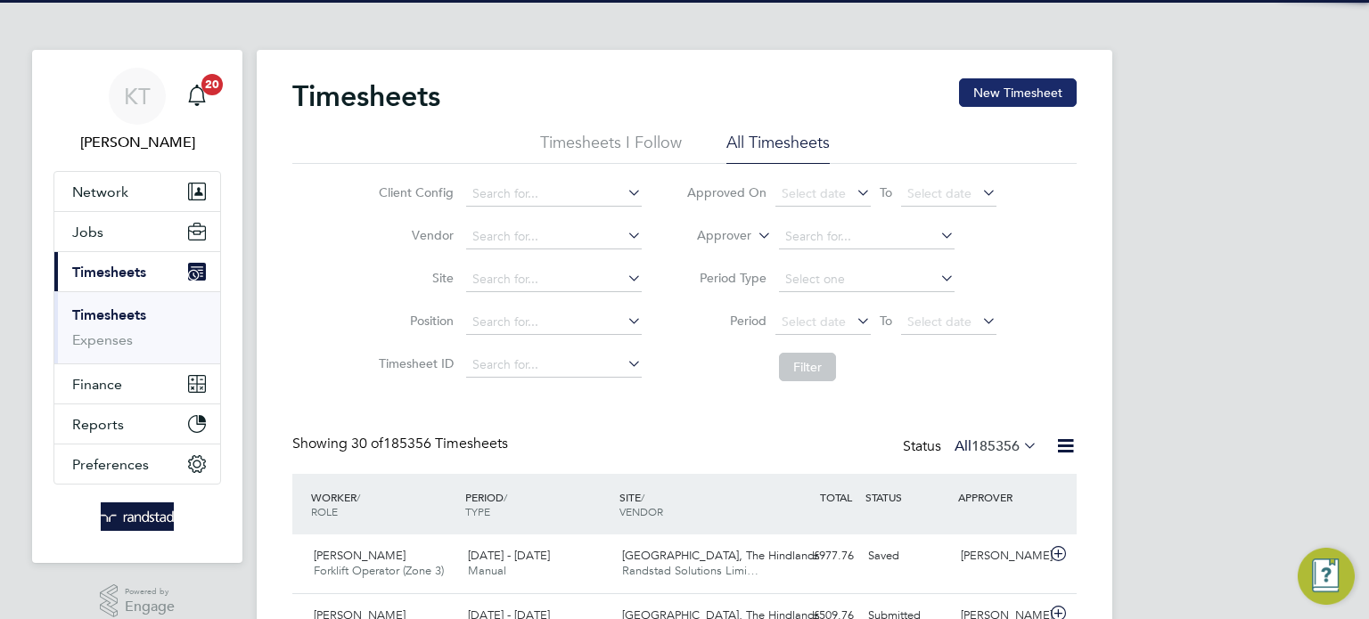
scroll to position [45, 155]
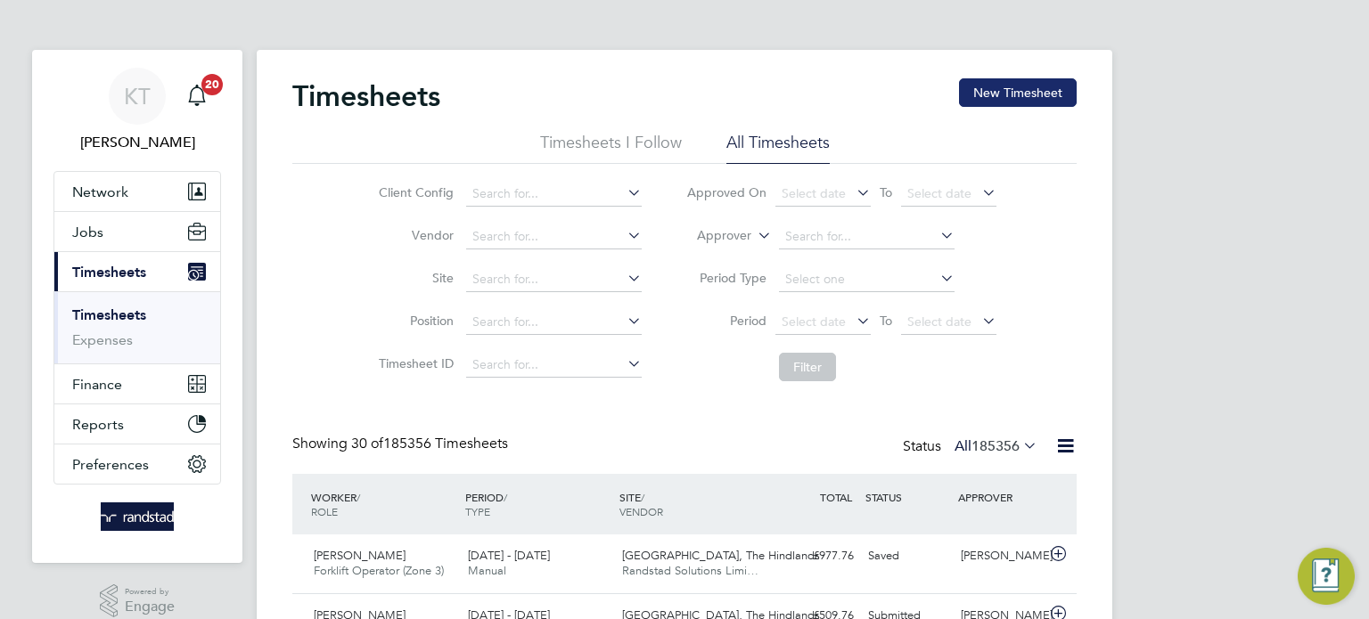
click at [1028, 97] on button "New Timesheet" at bounding box center [1018, 92] width 118 height 29
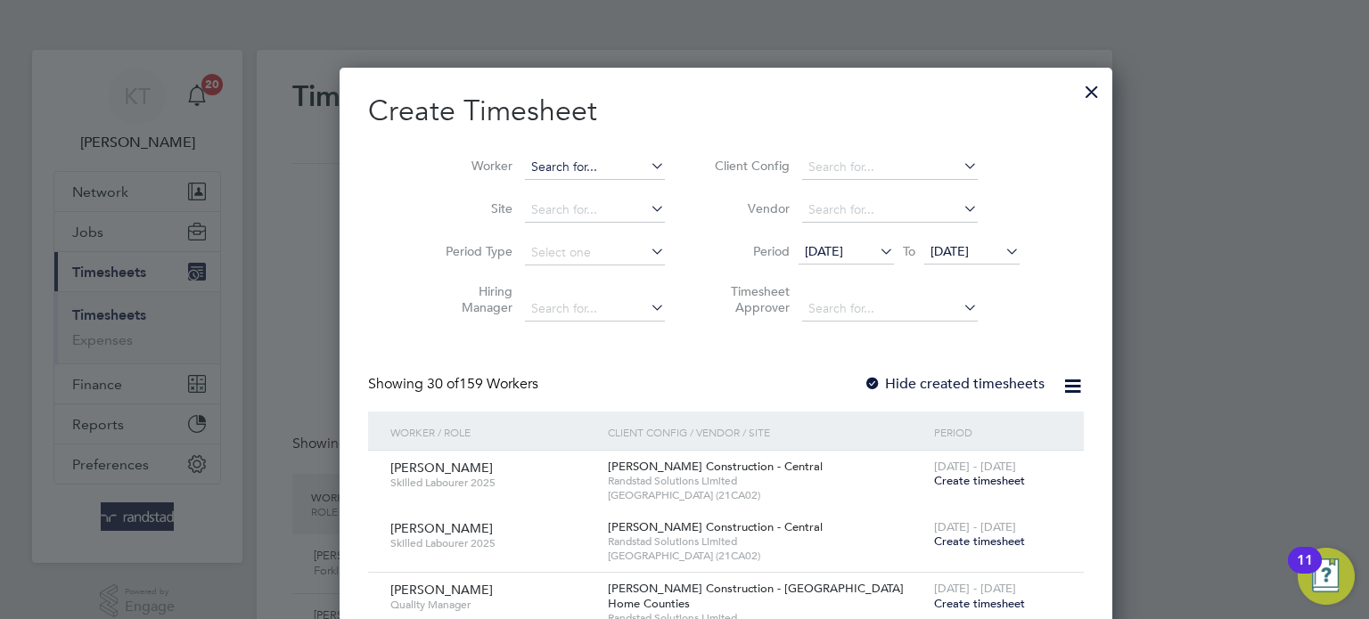
click at [530, 166] on input at bounding box center [595, 167] width 140 height 25
type input "[PERSON_NAME]"
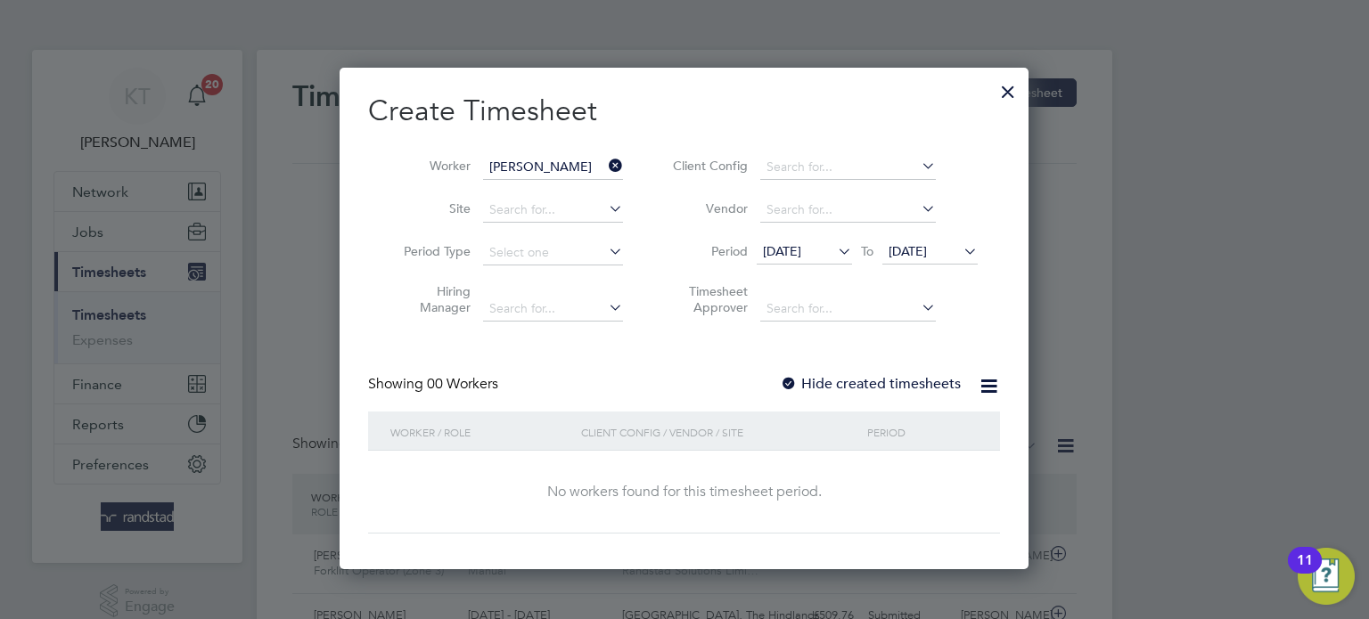
click at [927, 250] on span "[DATE]" at bounding box center [908, 251] width 38 height 16
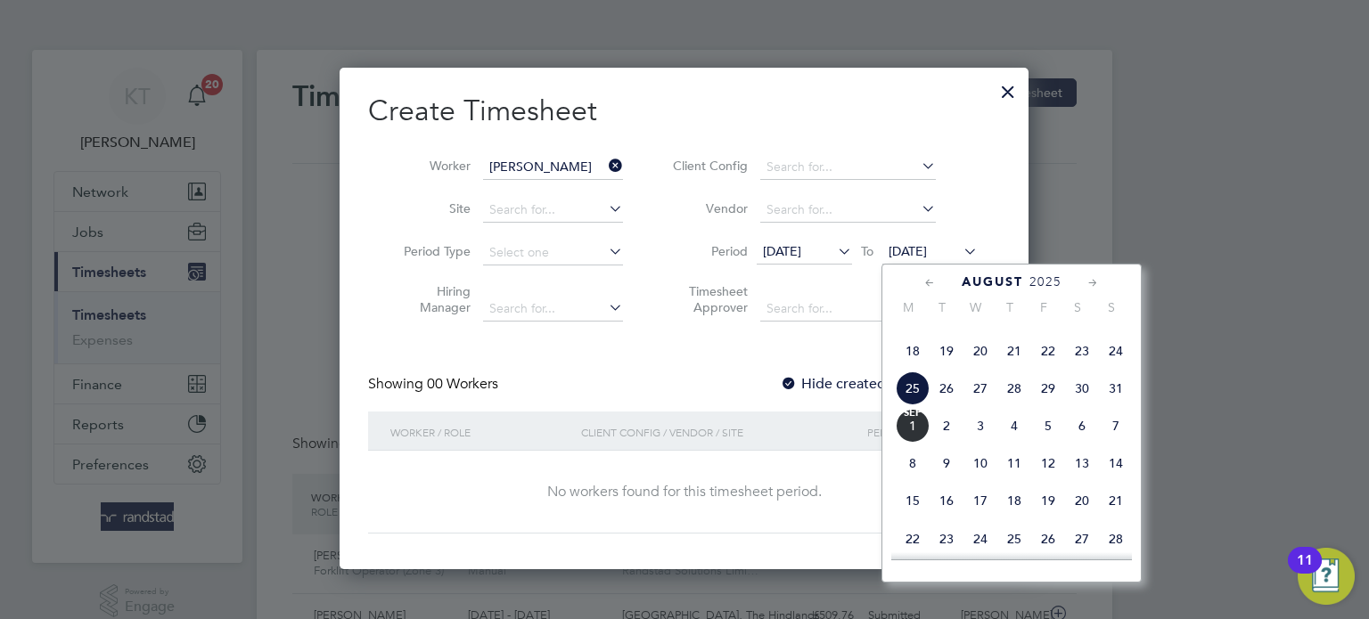
click at [913, 443] on span "[DATE]" at bounding box center [913, 426] width 34 height 34
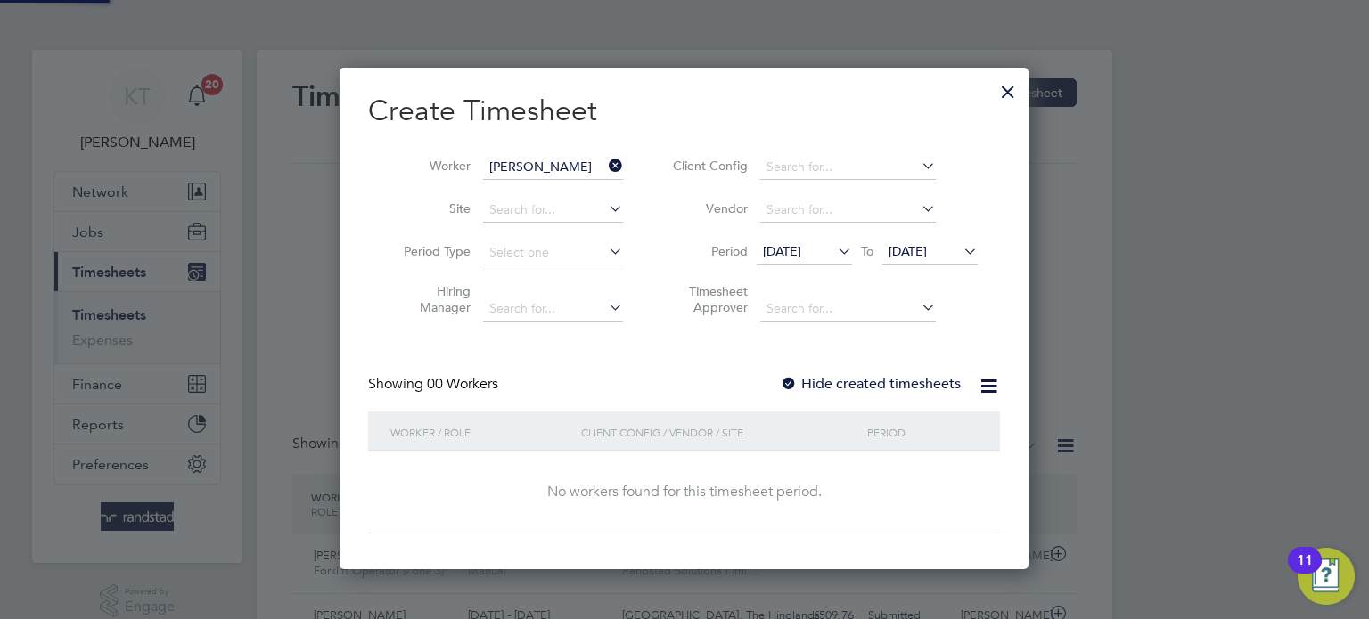
click at [841, 376] on label "Hide created timesheets" at bounding box center [870, 384] width 181 height 18
click at [801, 256] on span "[DATE]" at bounding box center [782, 251] width 38 height 16
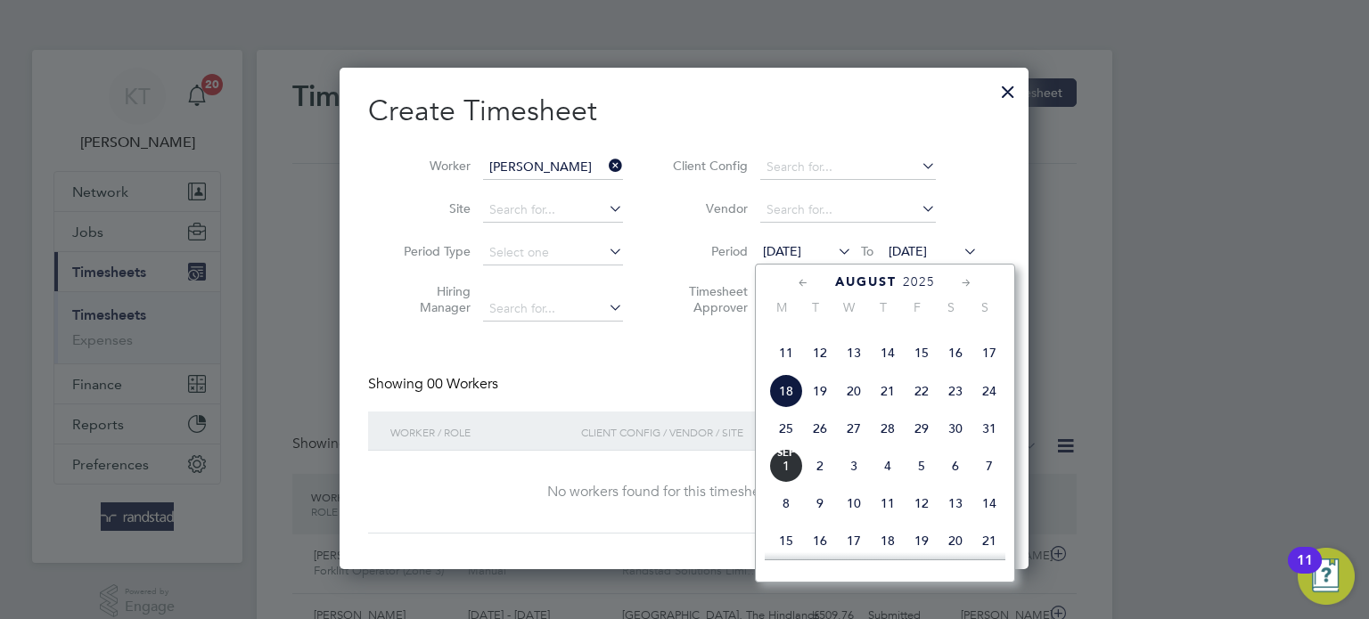
click at [780, 408] on span "18" at bounding box center [786, 391] width 34 height 34
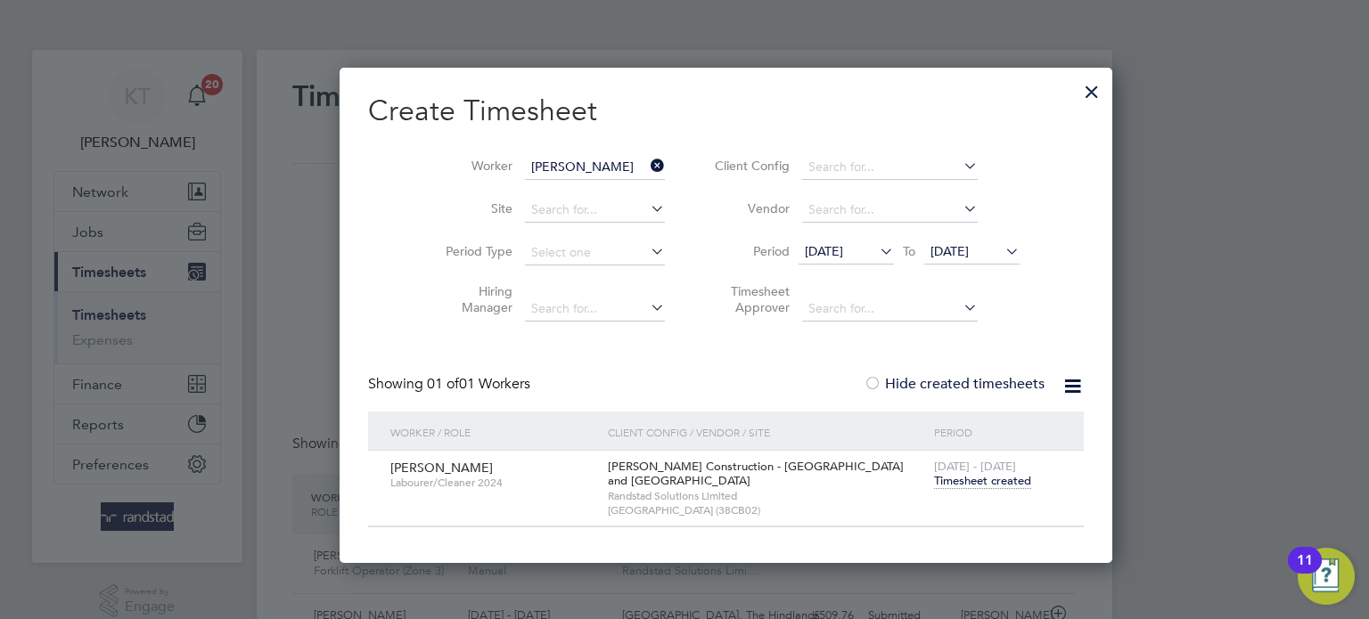
click at [647, 162] on icon at bounding box center [647, 165] width 0 height 25
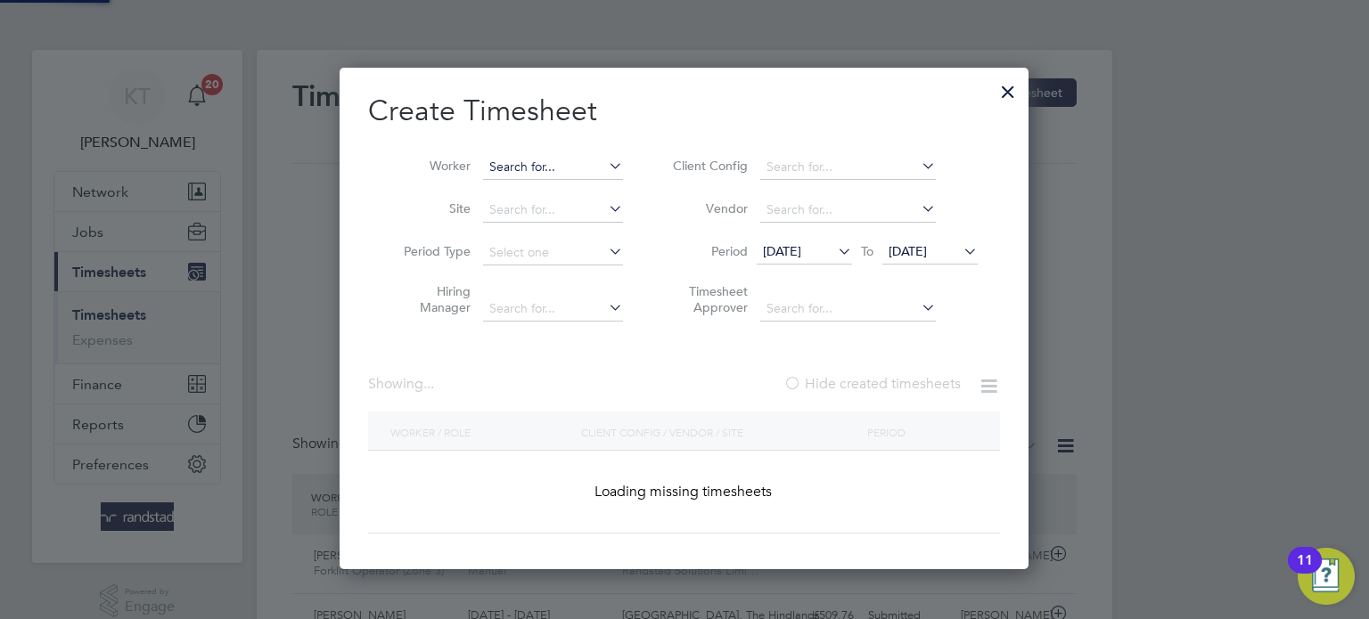
scroll to position [502, 690]
click at [561, 168] on input at bounding box center [553, 167] width 140 height 25
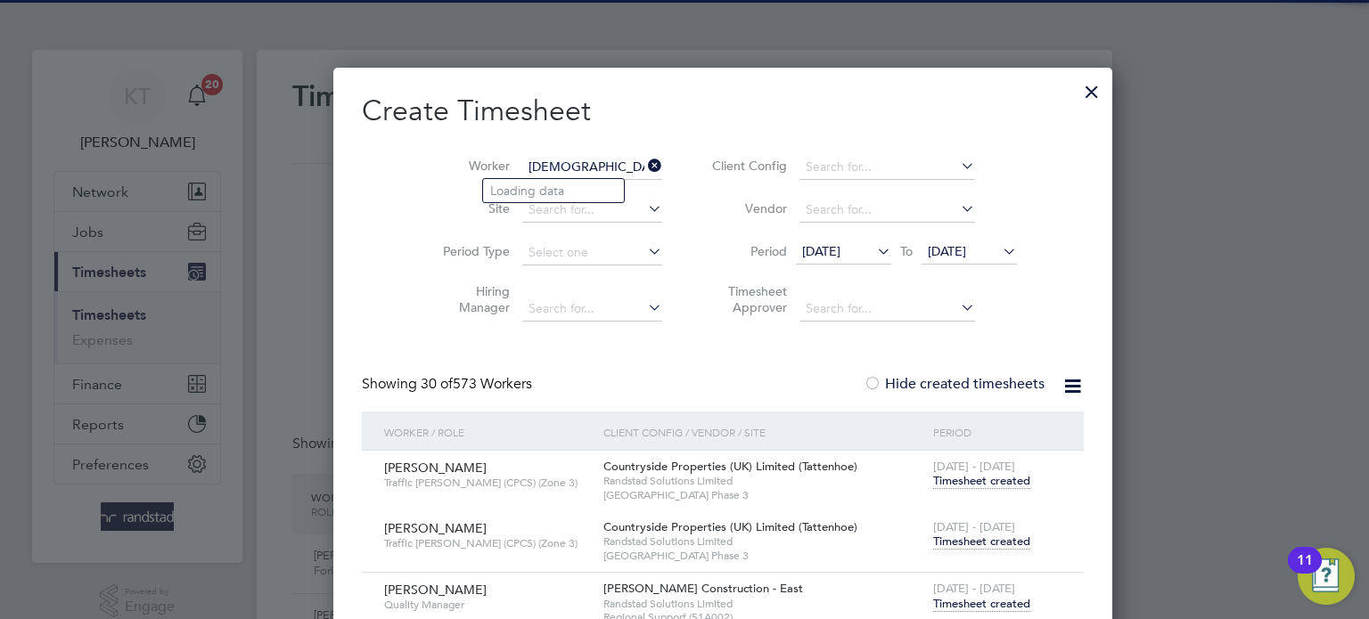
scroll to position [5817, 702]
type input "[PERSON_NAME]"
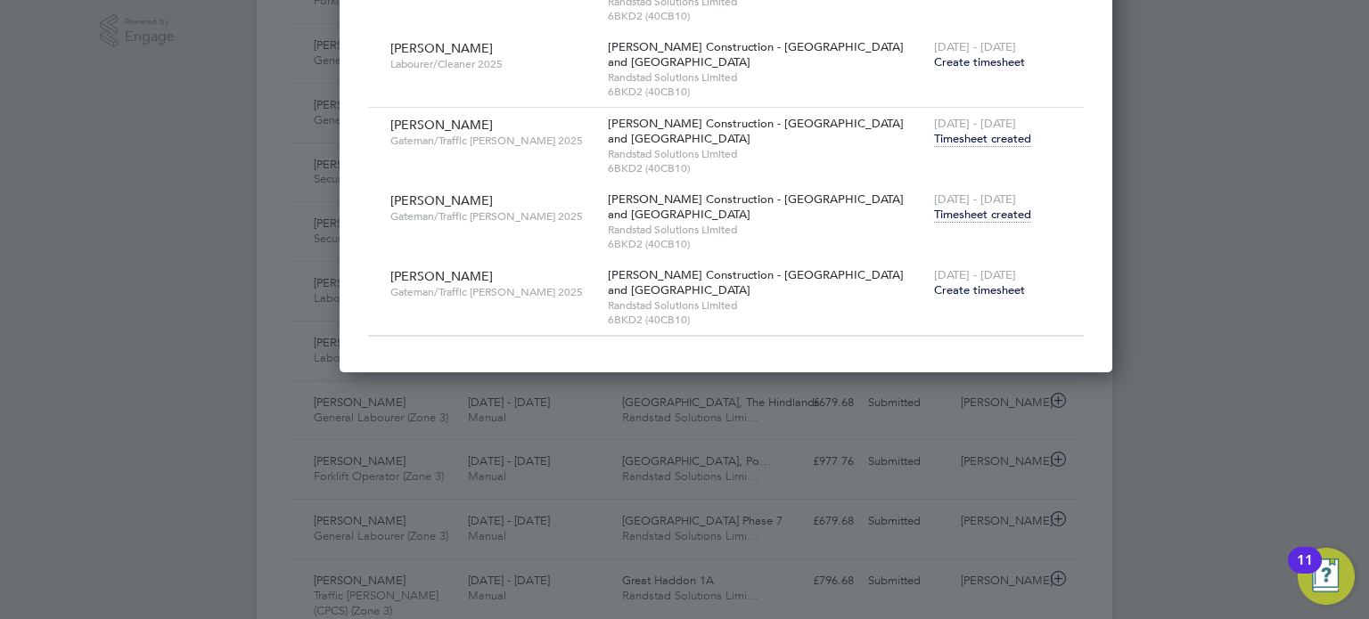
scroll to position [571, 0]
click at [934, 216] on span "Timesheet created" at bounding box center [982, 214] width 97 height 16
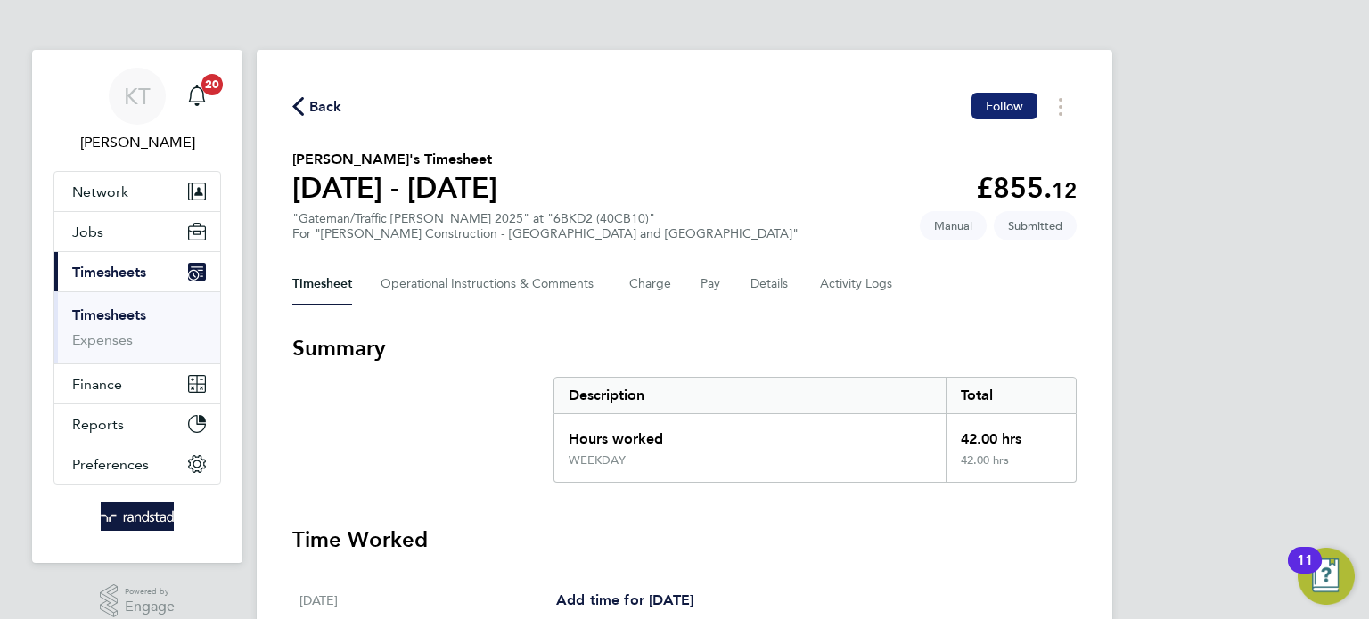
click at [977, 94] on button "Follow" at bounding box center [1004, 106] width 66 height 27
click at [299, 110] on icon "button" at bounding box center [298, 106] width 12 height 19
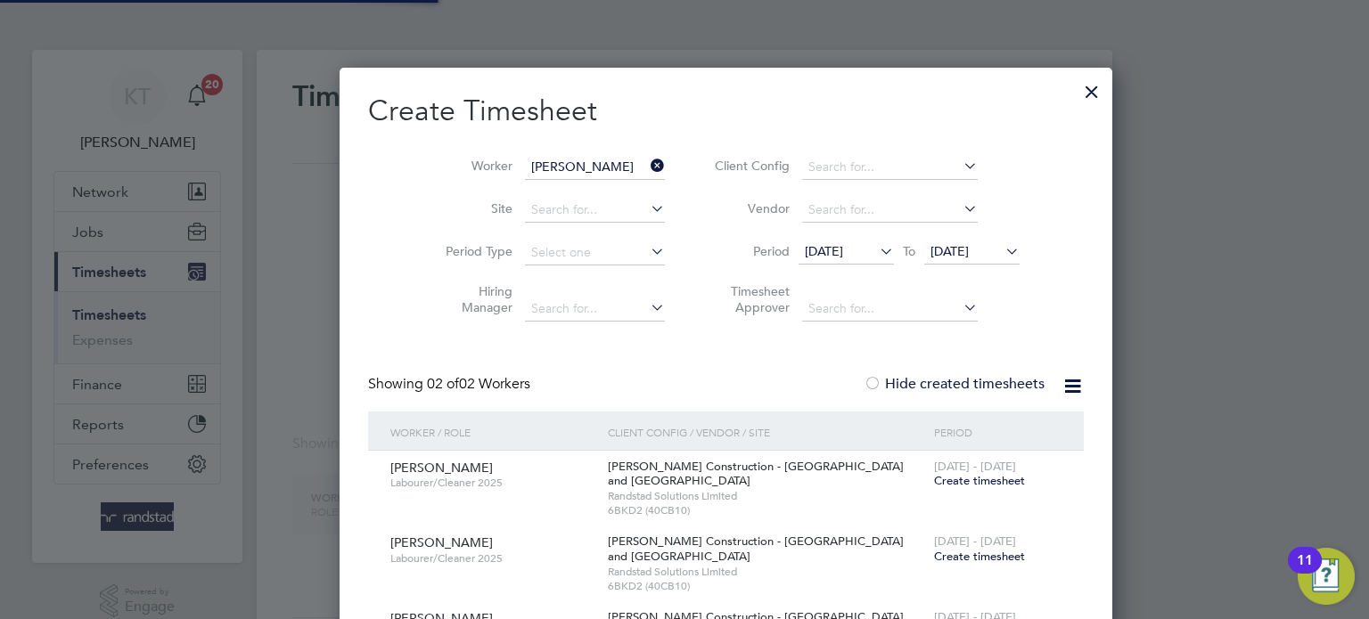
scroll to position [9, 9]
click at [598, 157] on input "[PERSON_NAME]" at bounding box center [595, 167] width 140 height 25
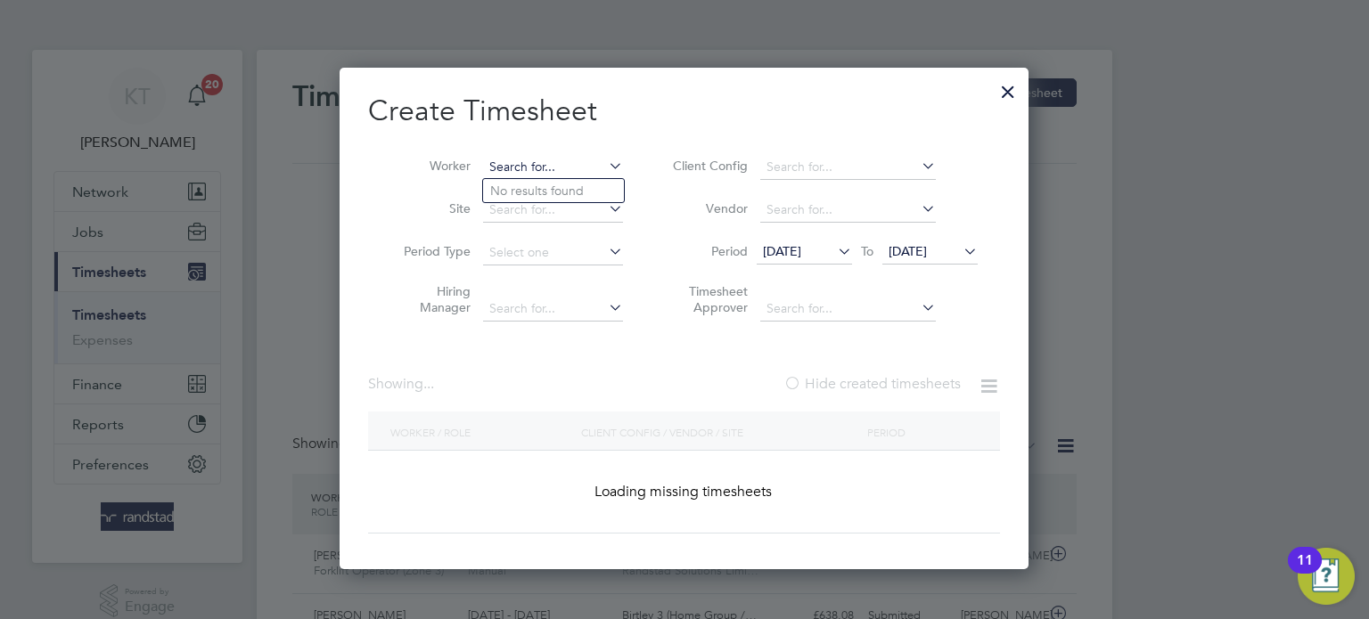
scroll to position [45, 155]
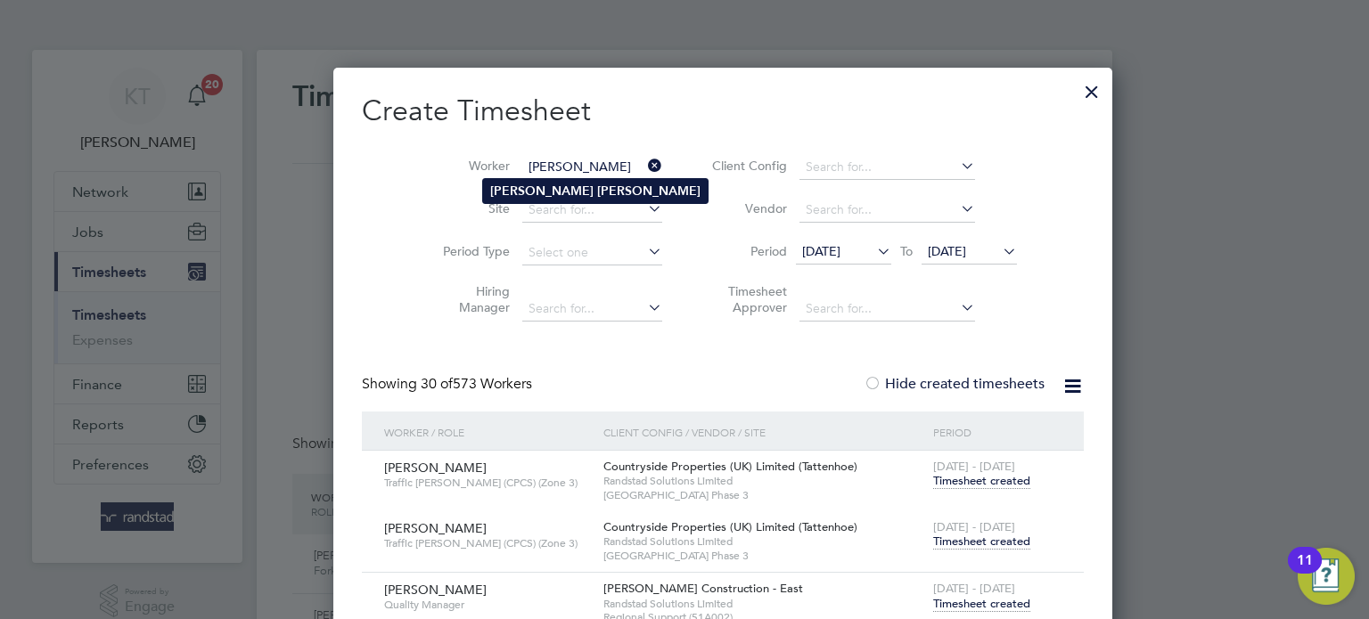
click at [553, 193] on li "[PERSON_NAME]" at bounding box center [595, 191] width 225 height 24
type input "[PERSON_NAME]"
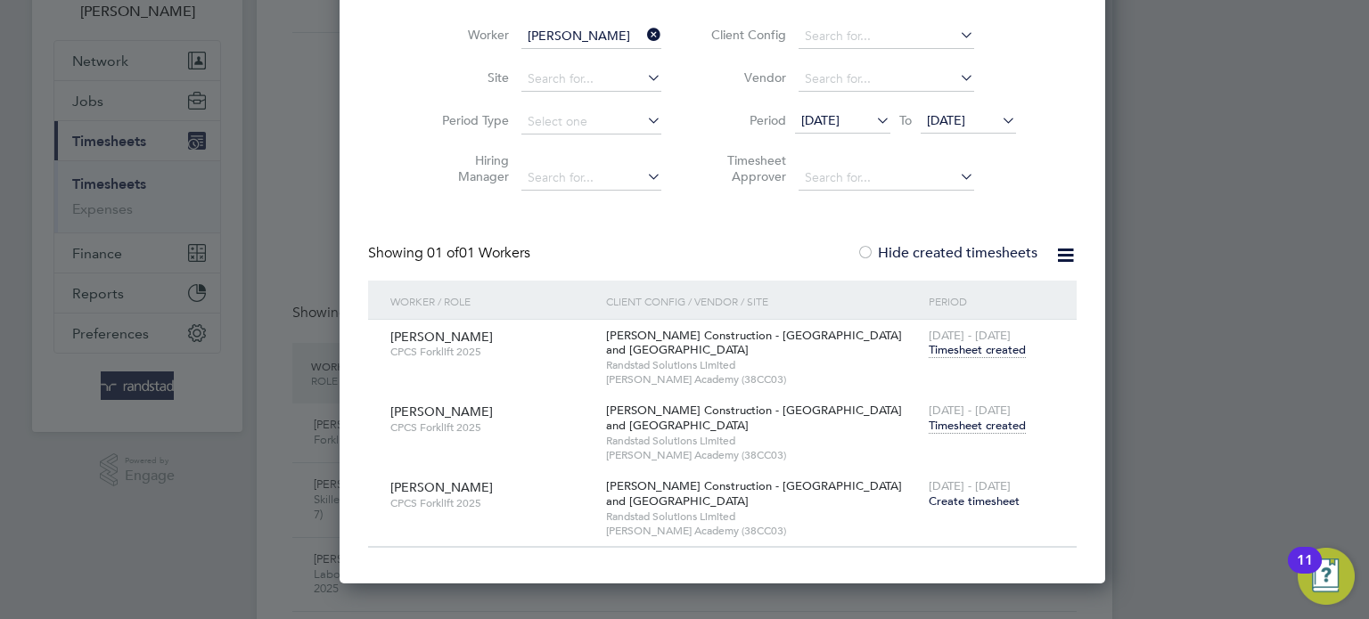
click at [944, 422] on span "Timesheet created" at bounding box center [977, 426] width 97 height 16
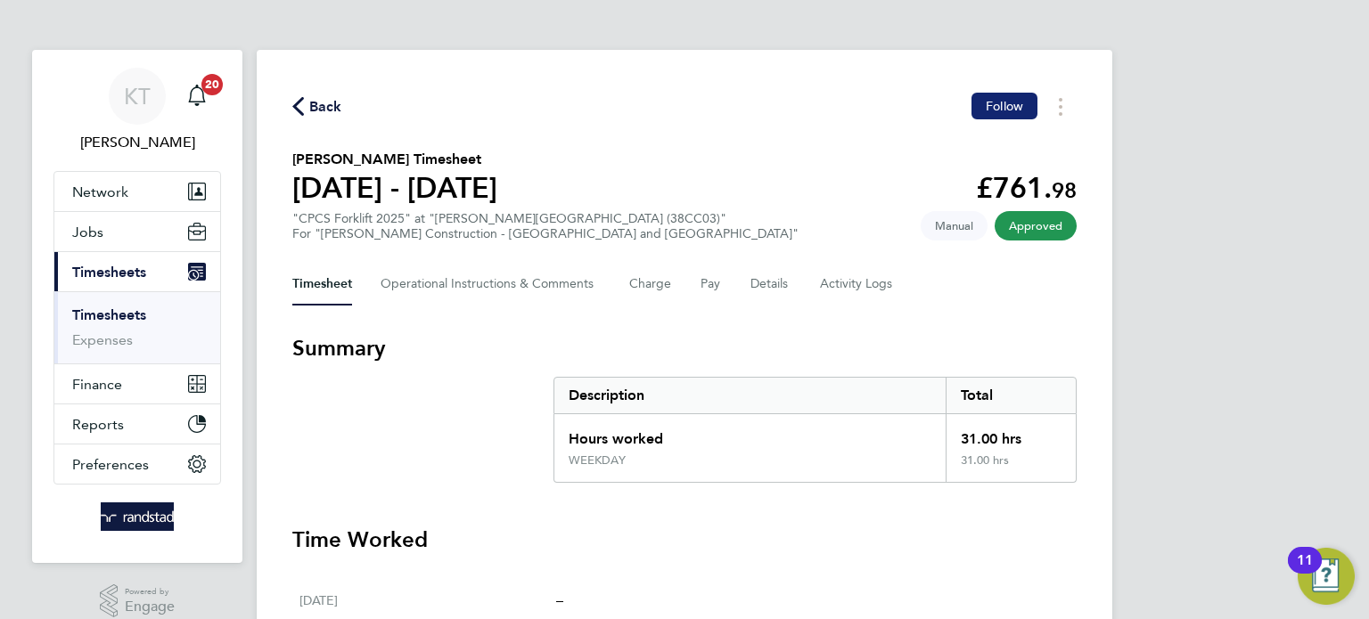
click at [1003, 102] on span "Follow" at bounding box center [1004, 106] width 37 height 16
click at [330, 113] on span "Back" at bounding box center [325, 106] width 33 height 21
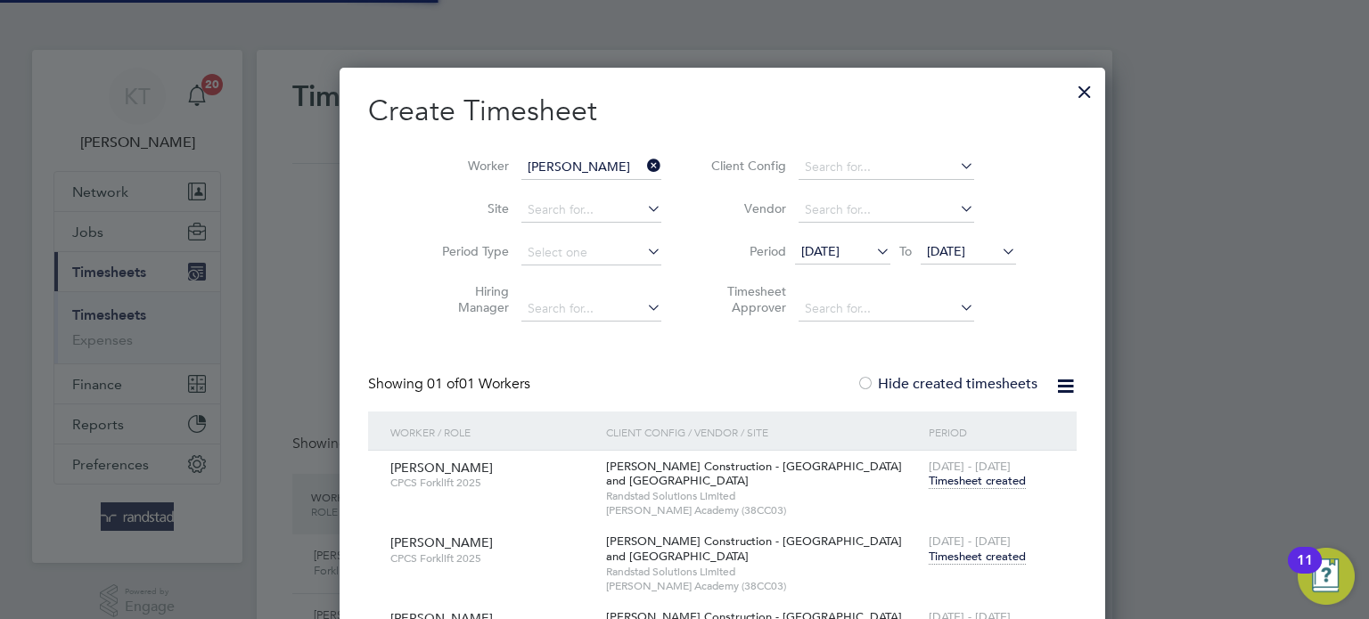
click at [643, 156] on icon at bounding box center [643, 165] width 0 height 25
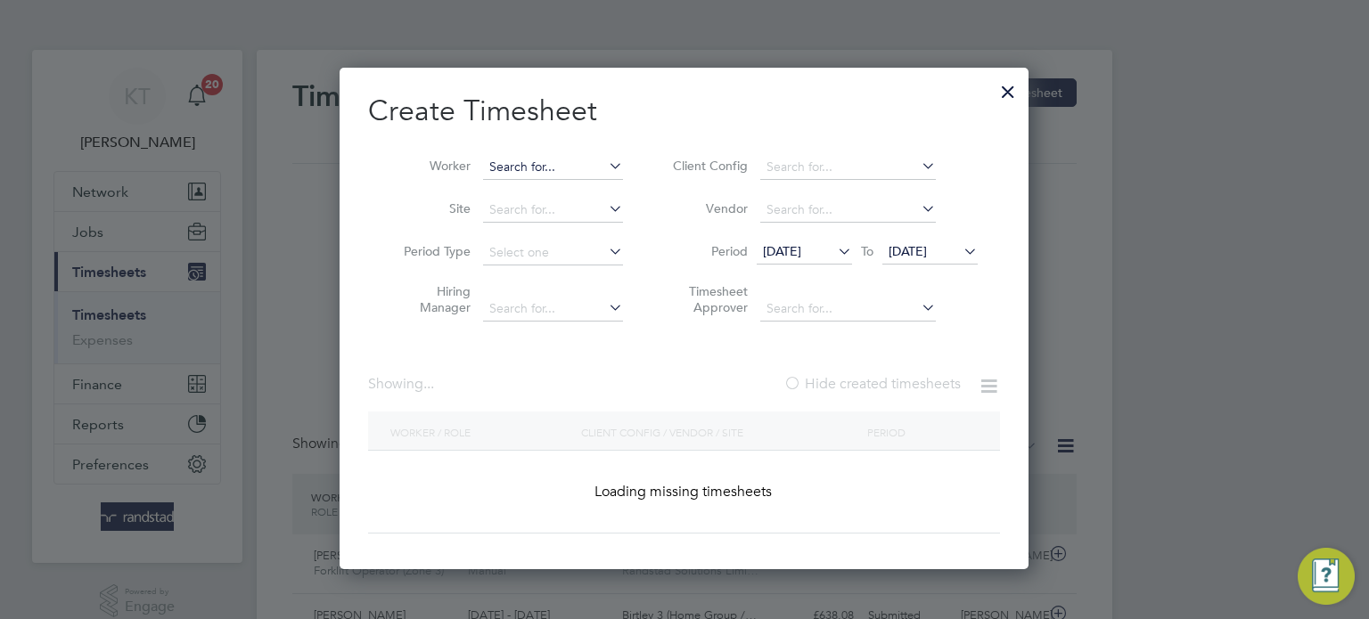
click at [582, 160] on input at bounding box center [553, 167] width 140 height 25
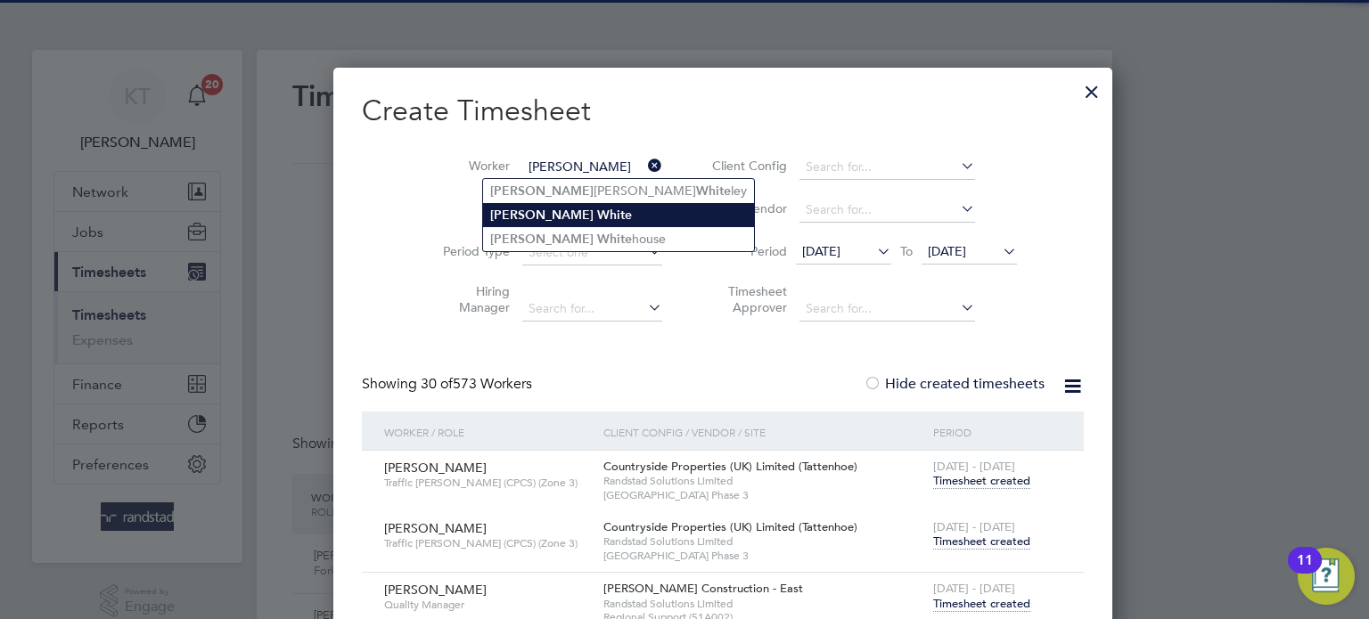
click at [597, 210] on b "White" at bounding box center [614, 215] width 35 height 15
type input "[PERSON_NAME]"
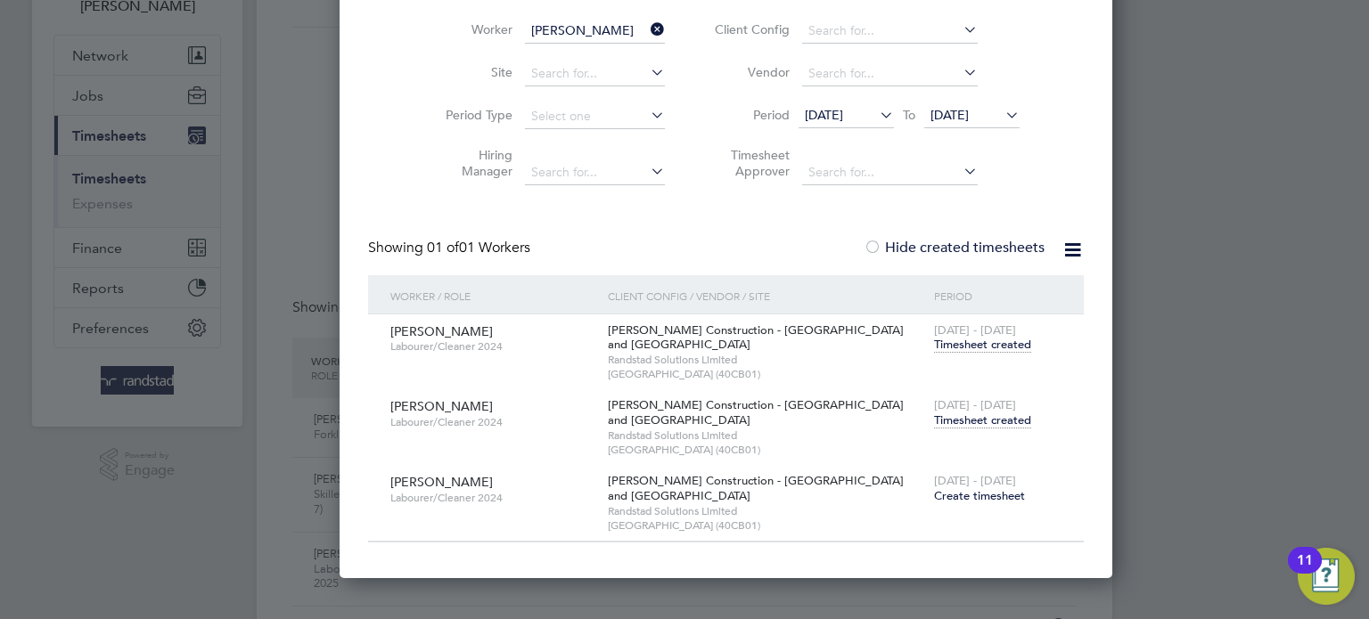
click at [934, 416] on span "Timesheet created" at bounding box center [982, 421] width 97 height 16
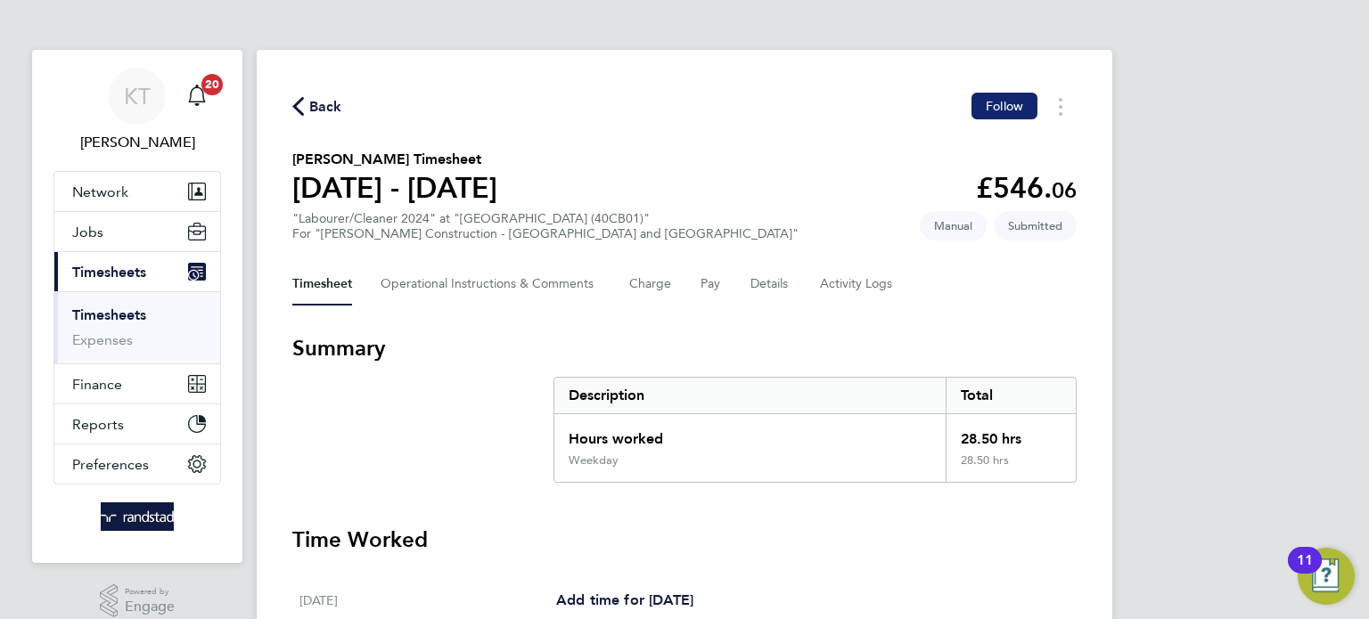
click at [993, 106] on span "Follow" at bounding box center [1004, 106] width 37 height 16
